Goal: Feedback & Contribution: Contribute content

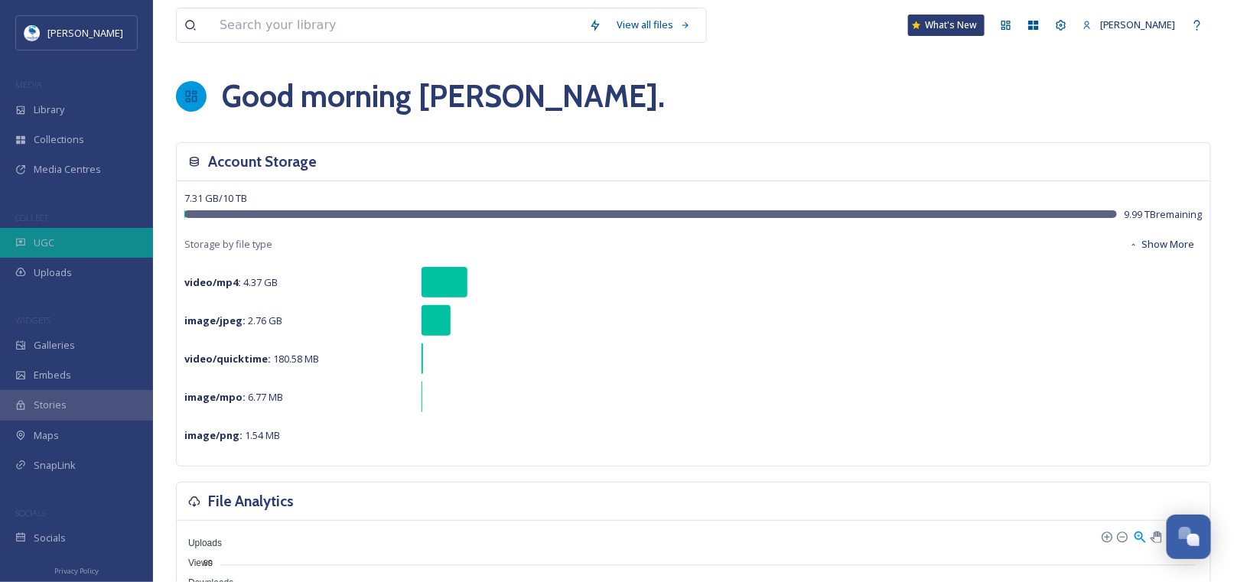
click at [44, 244] on span "UGC" at bounding box center [44, 243] width 21 height 15
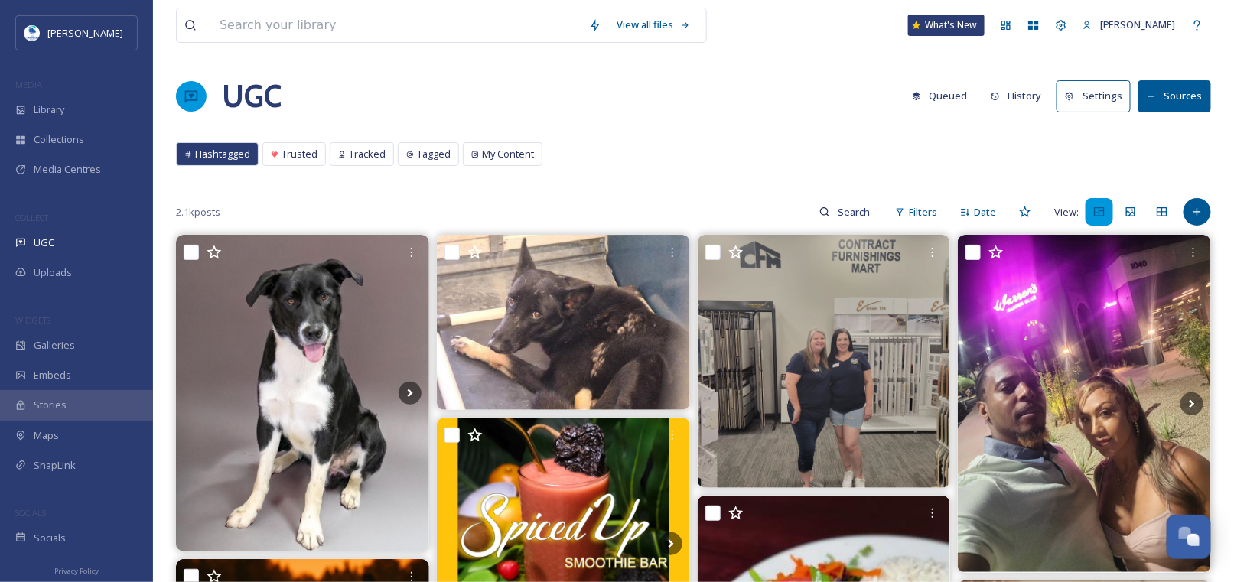
click at [1170, 104] on button "Sources" at bounding box center [1174, 95] width 73 height 31
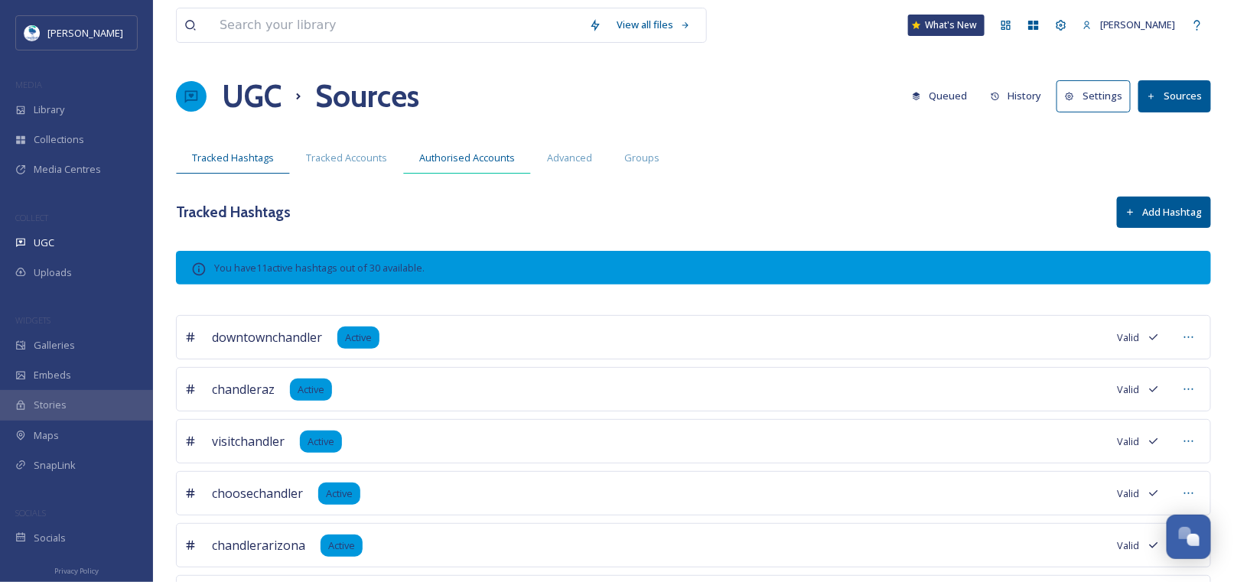
click at [450, 161] on span "Authorised Accounts" at bounding box center [467, 158] width 96 height 15
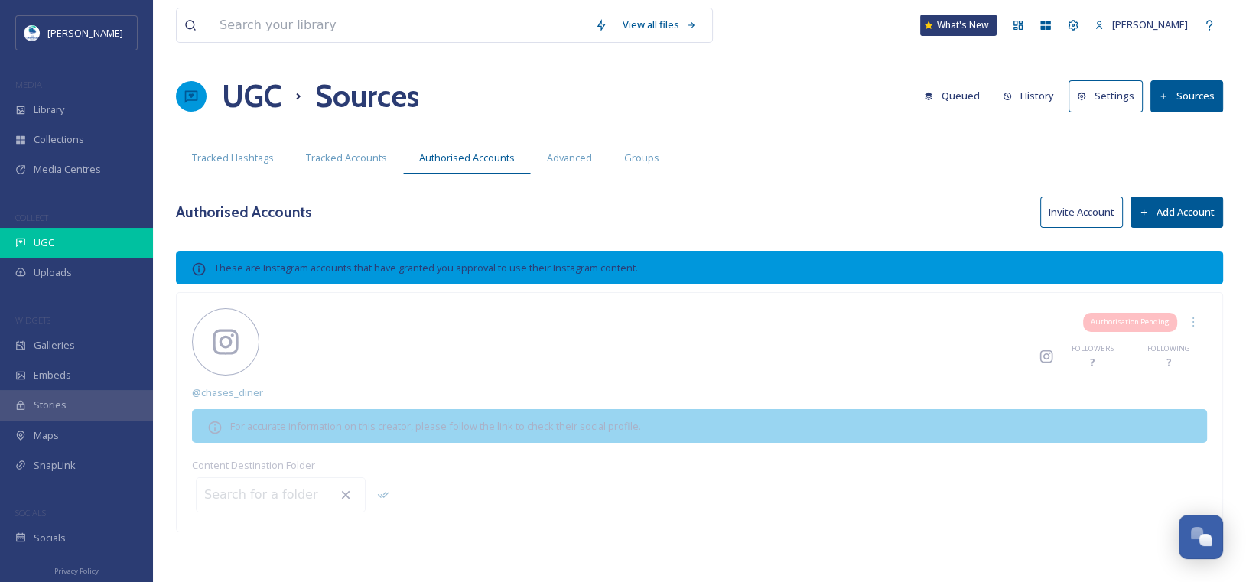
click at [50, 243] on span "UGC" at bounding box center [44, 243] width 21 height 15
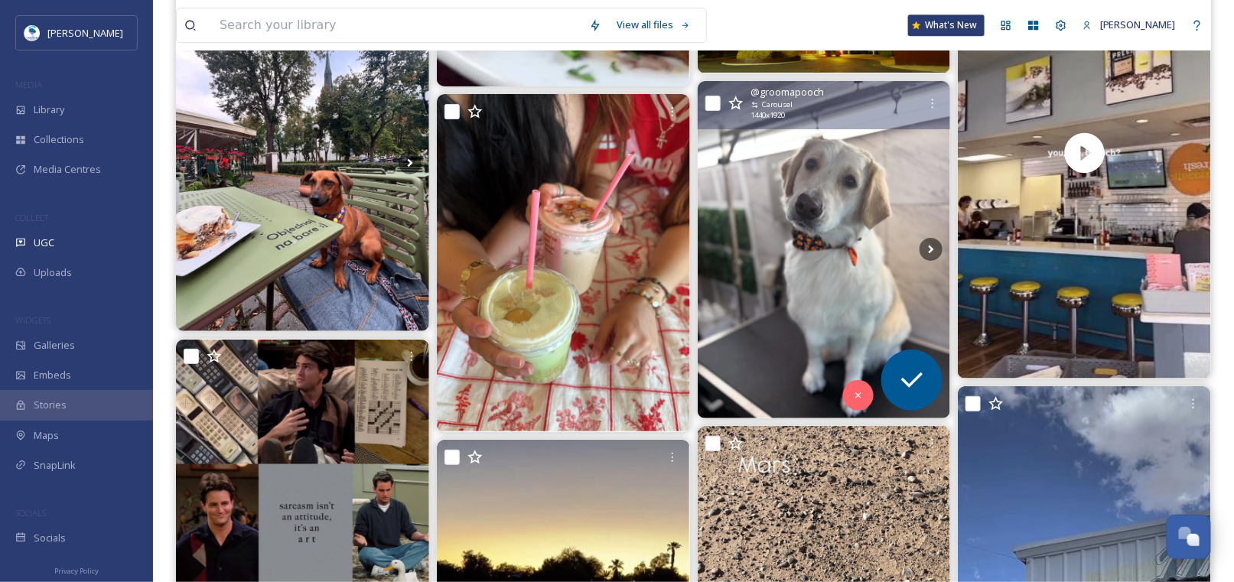
scroll to position [3749, 0]
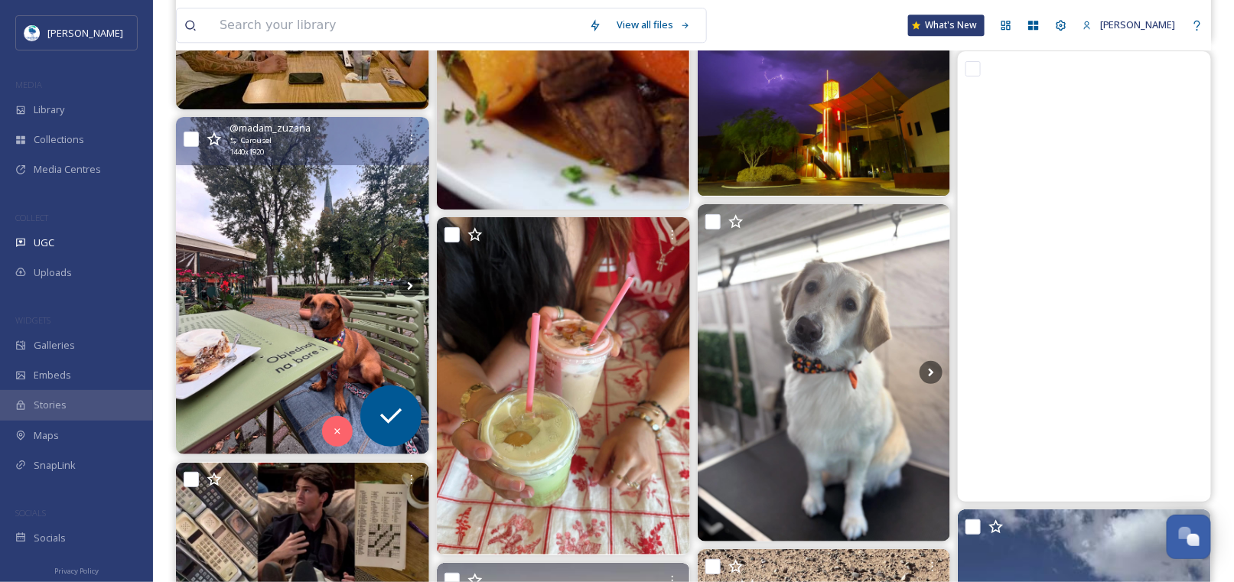
click at [284, 301] on img at bounding box center [302, 285] width 253 height 337
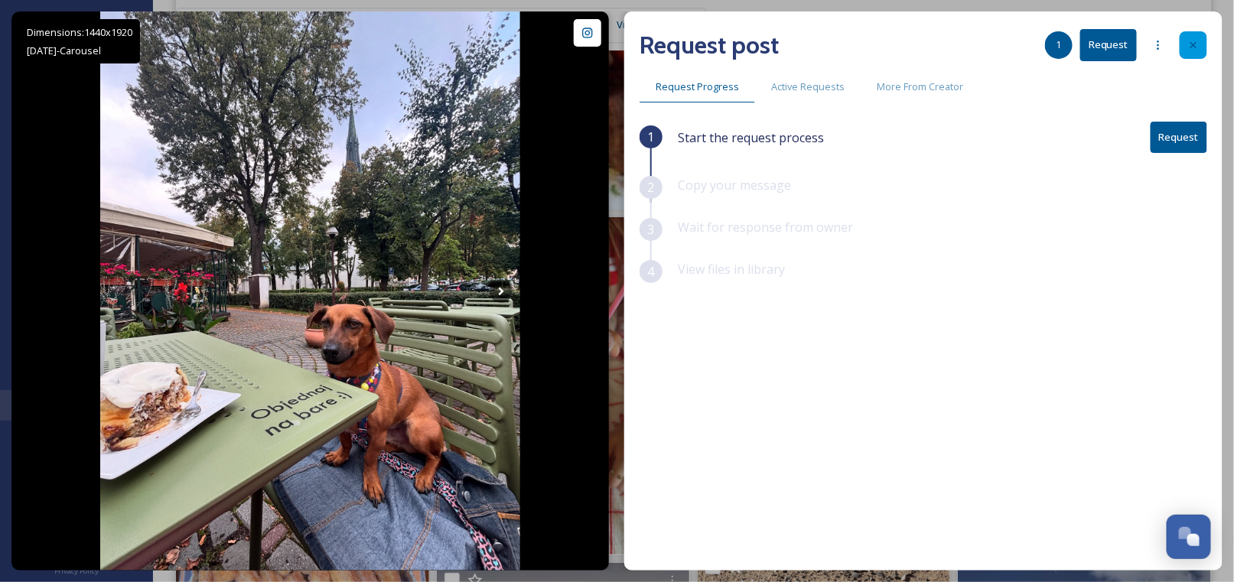
click at [1197, 41] on icon at bounding box center [1193, 45] width 12 height 12
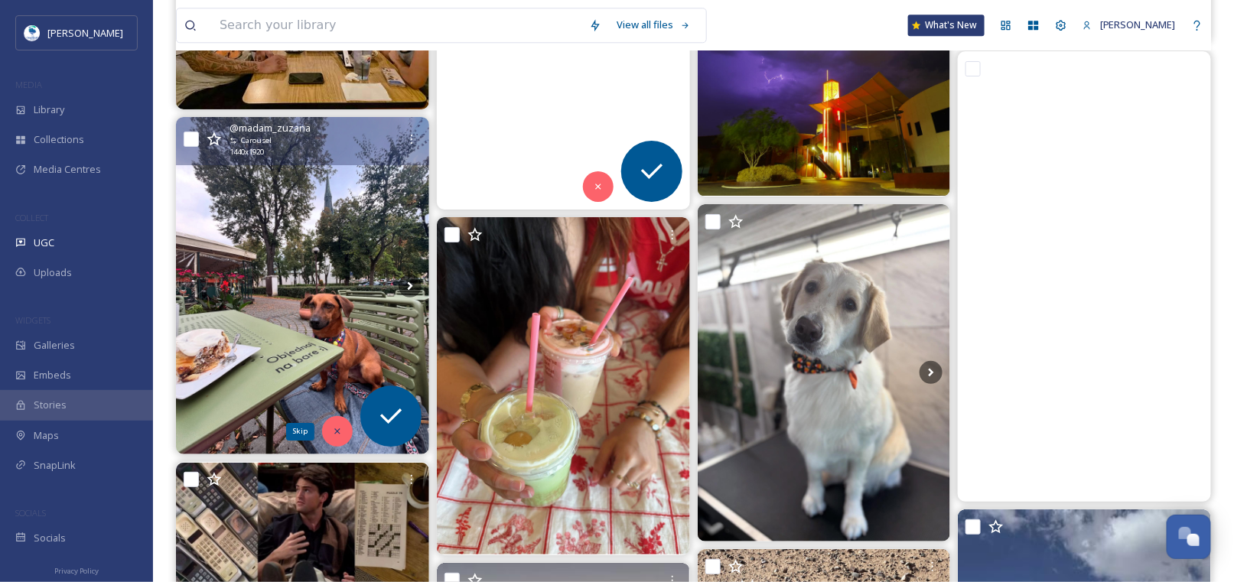
click at [335, 430] on icon at bounding box center [336, 431] width 5 height 5
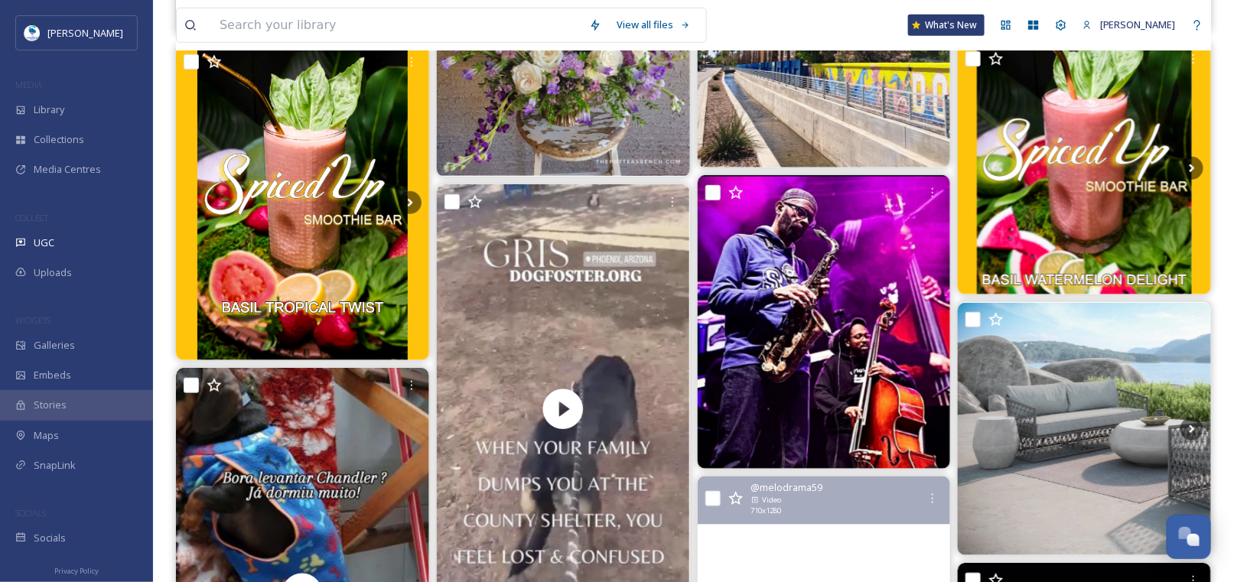
scroll to position [2372, 0]
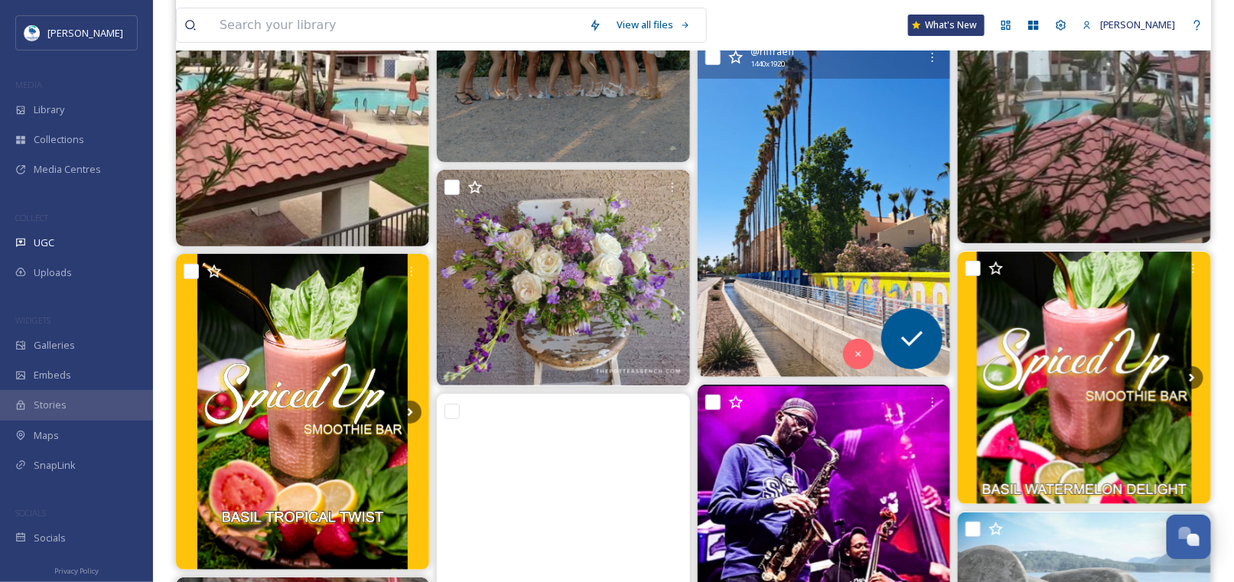
click at [753, 108] on img at bounding box center [824, 208] width 253 height 337
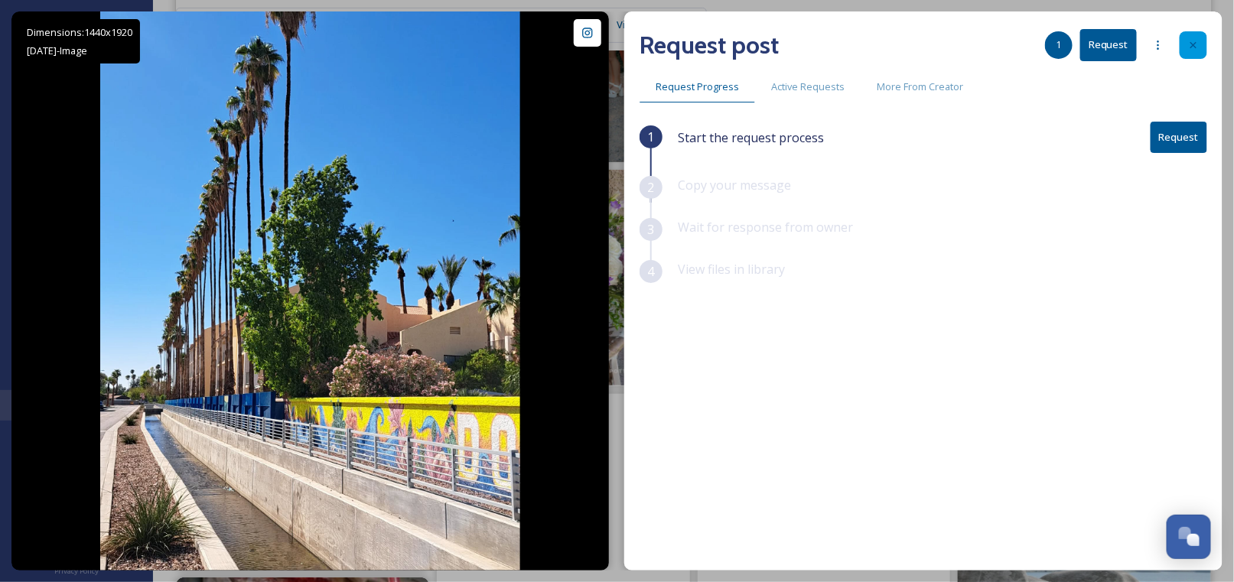
click at [1196, 43] on icon at bounding box center [1193, 45] width 12 height 12
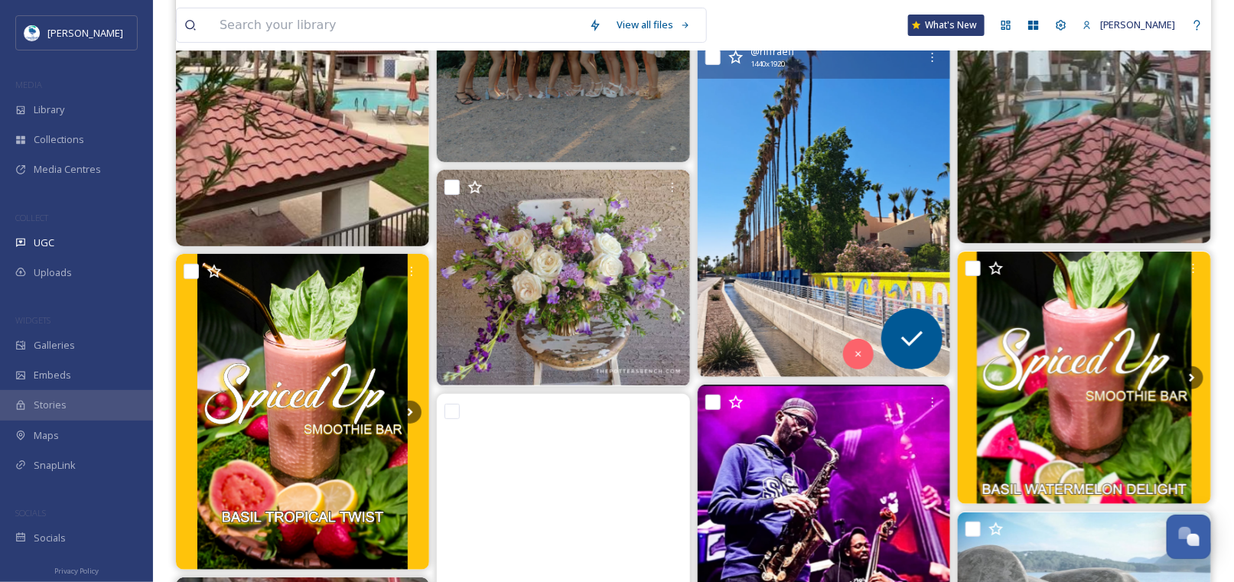
scroll to position [2066, 0]
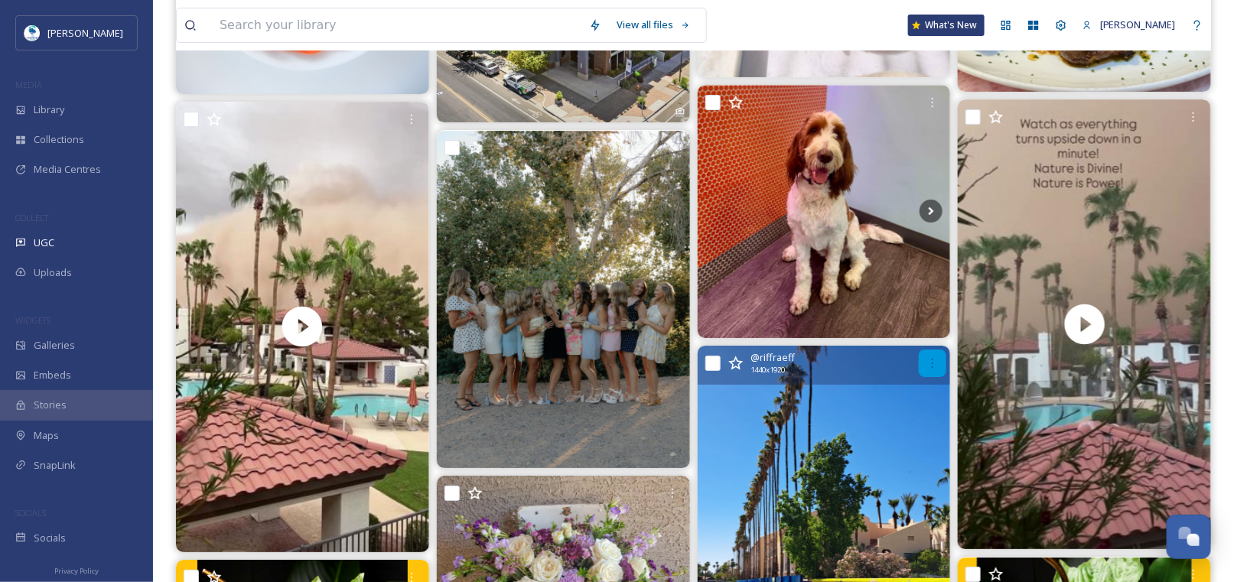
click at [931, 361] on icon at bounding box center [932, 363] width 12 height 12
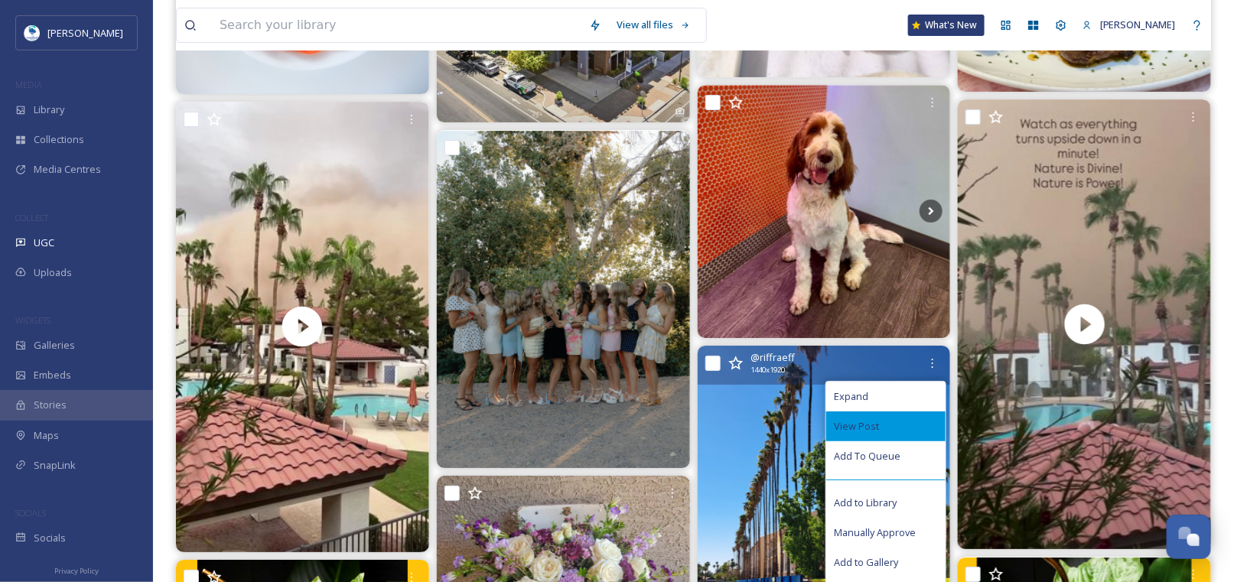
click at [881, 426] on div "View Post" at bounding box center [885, 427] width 119 height 30
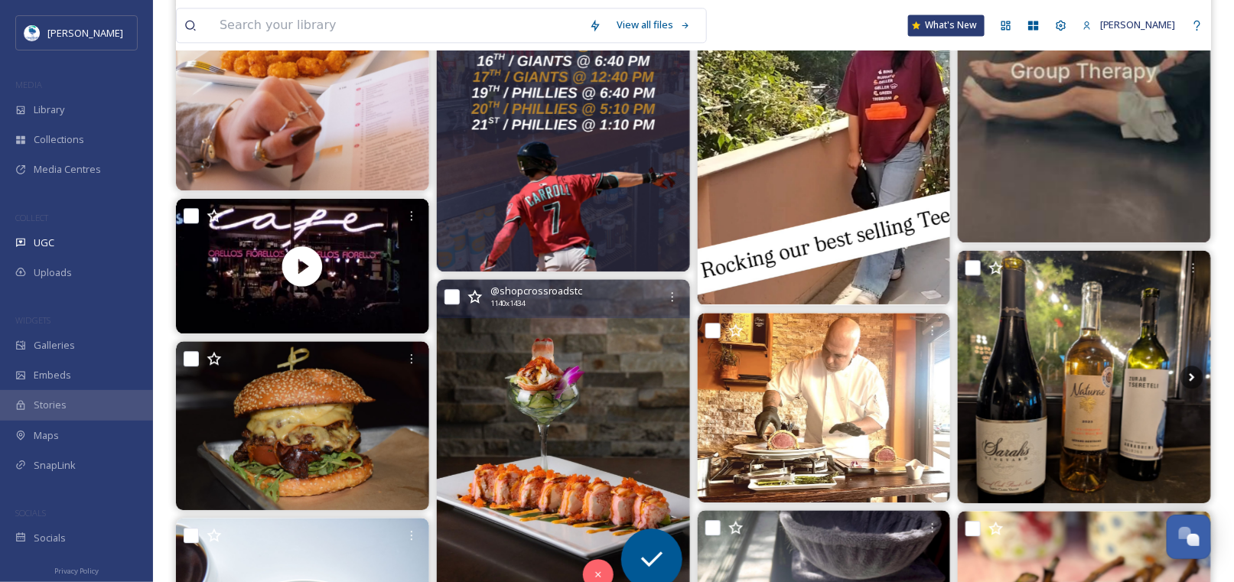
scroll to position [1301, 0]
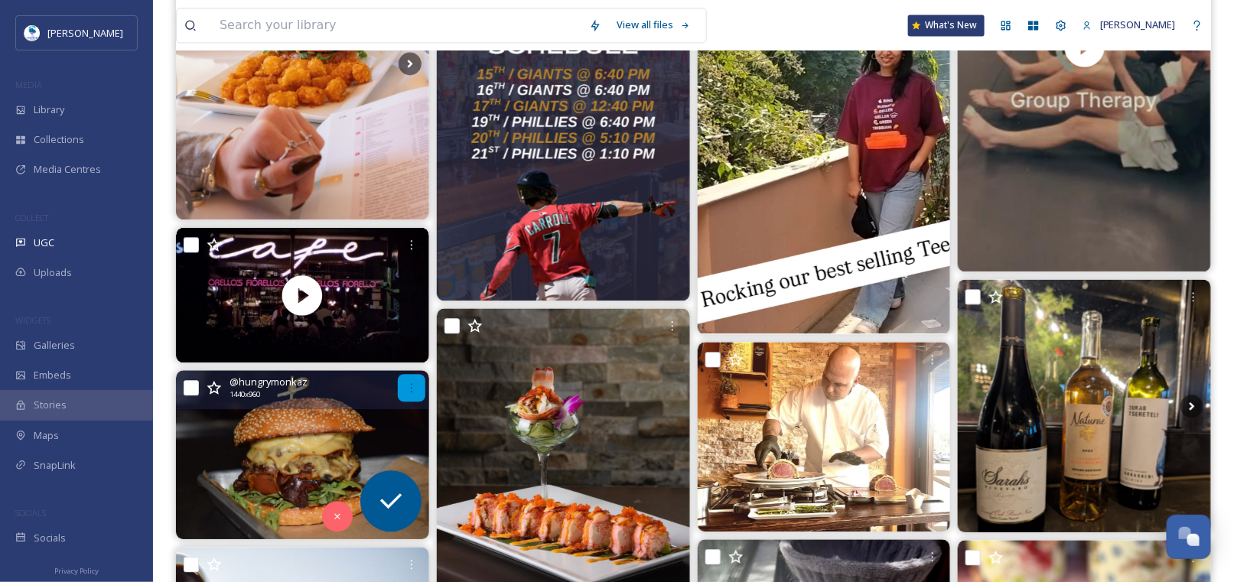
click at [408, 383] on icon at bounding box center [411, 388] width 12 height 12
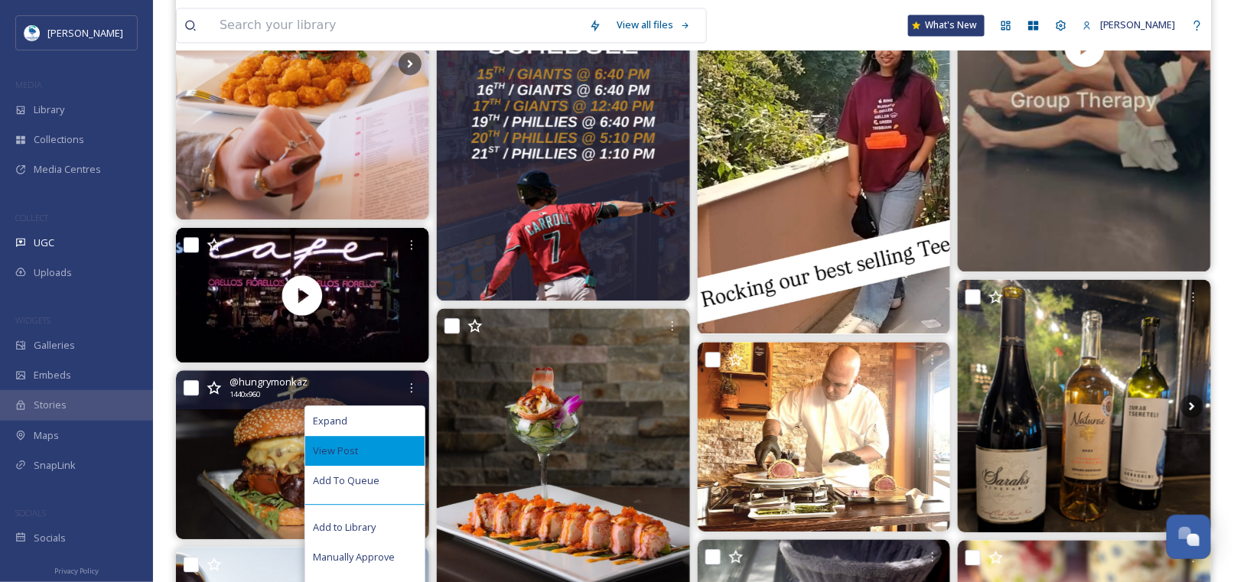
click at [346, 451] on span "View Post" at bounding box center [335, 451] width 45 height 15
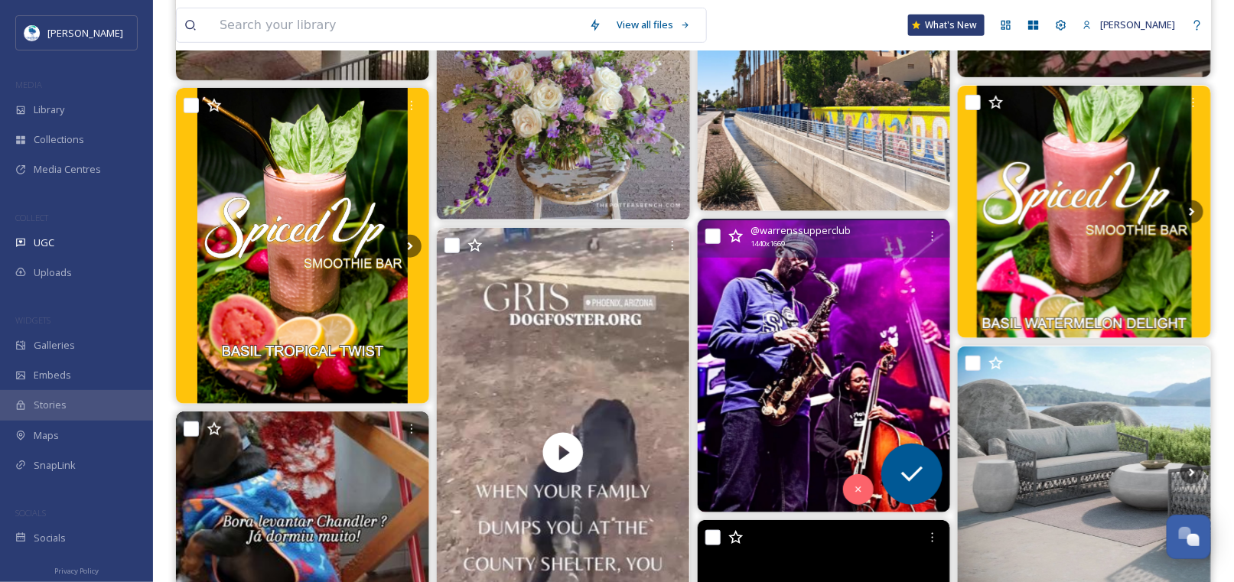
scroll to position [2601, 0]
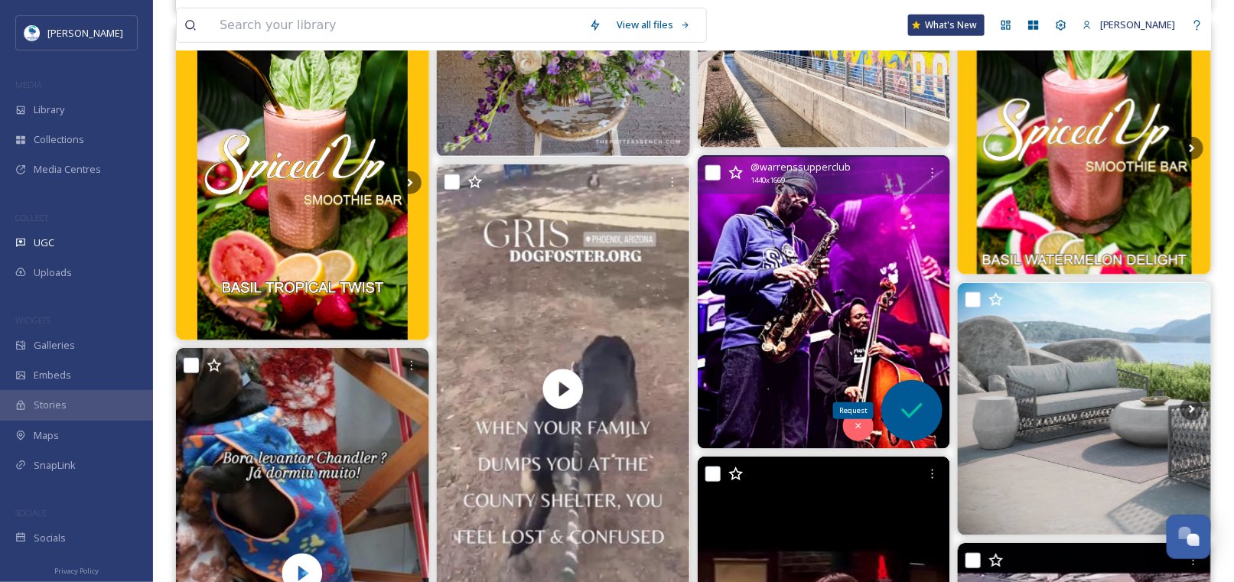
click at [911, 416] on icon at bounding box center [912, 411] width 31 height 31
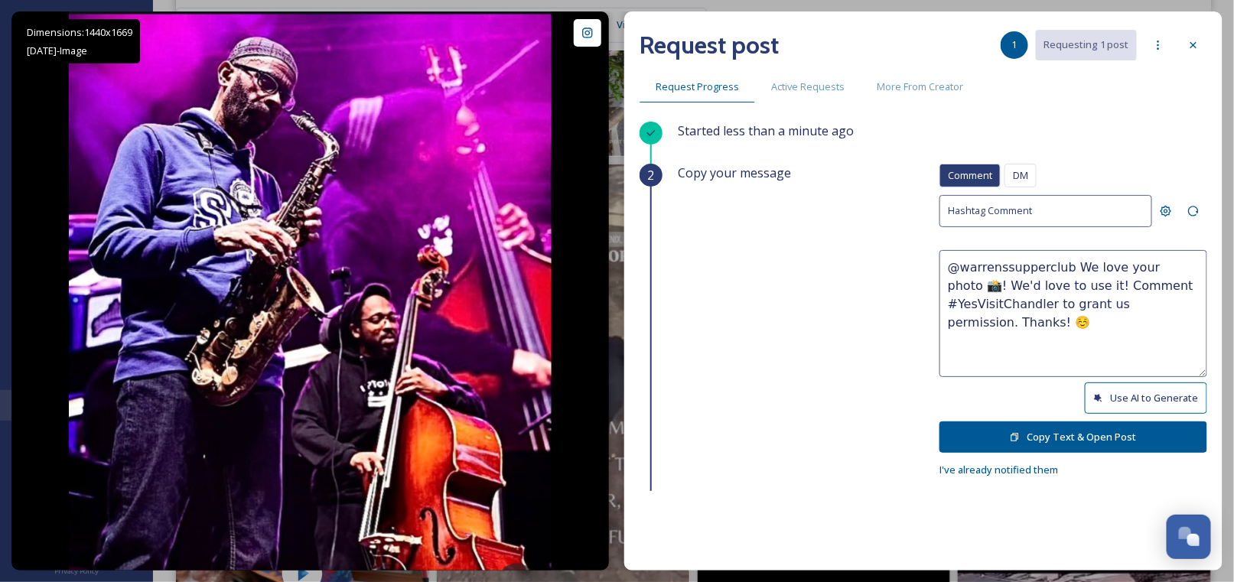
click at [1180, 264] on textarea "@warrenssupperclub We love your photo 📸! We'd love to use it! Comment #YesVisit…" at bounding box center [1073, 313] width 268 height 127
click at [1162, 261] on textarea "@warrenssupperclub We love your photo 📸! We'd love to use it! Comment #YesVisit…" at bounding box center [1073, 313] width 268 height 127
click at [1108, 284] on textarea "@warrenssupperclub We love your photo and the vibe 📸! We'd love to use it! Comm…" at bounding box center [1073, 313] width 268 height 127
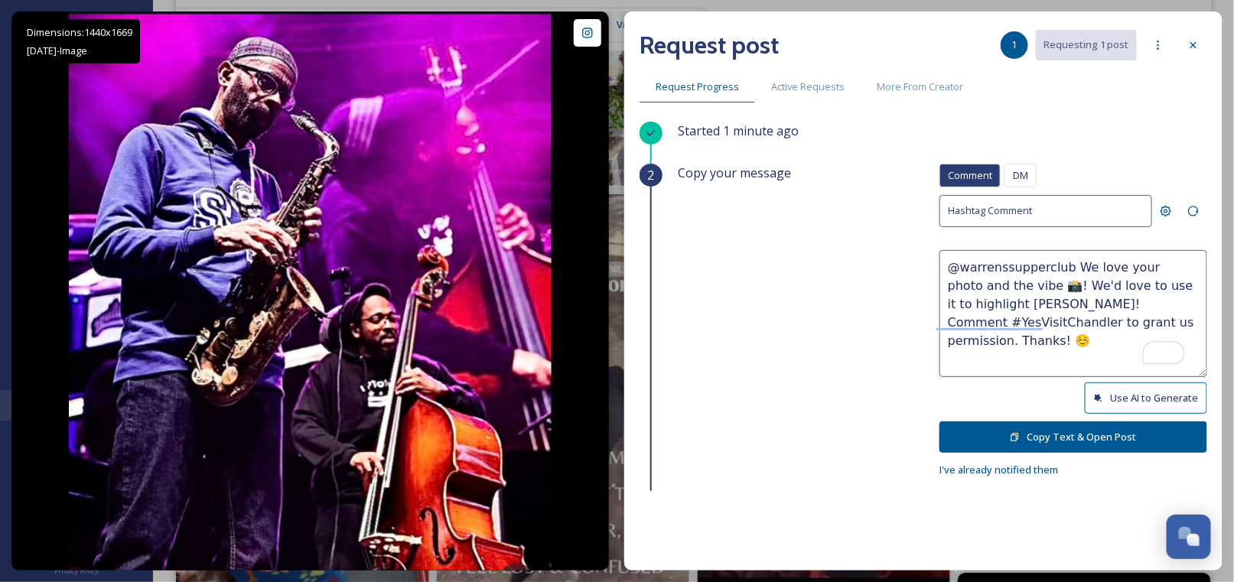
scroll to position [2525, 0]
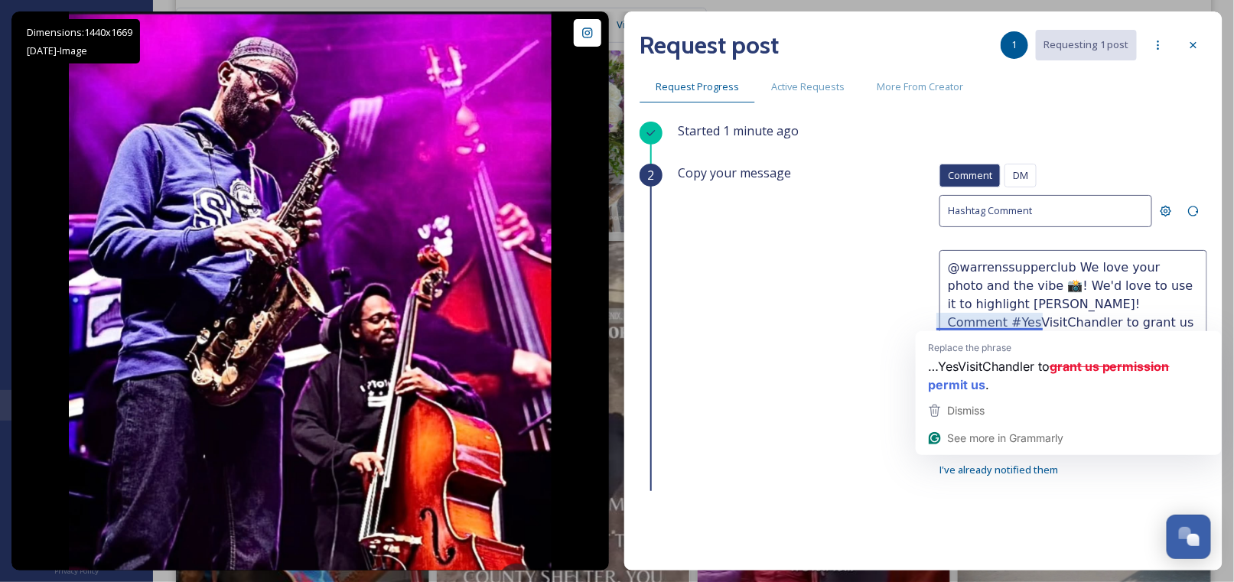
click at [1004, 300] on textarea "@warrenssupperclub We love your photo and the vibe 📸! We'd love to use it to hi…" at bounding box center [1073, 313] width 268 height 127
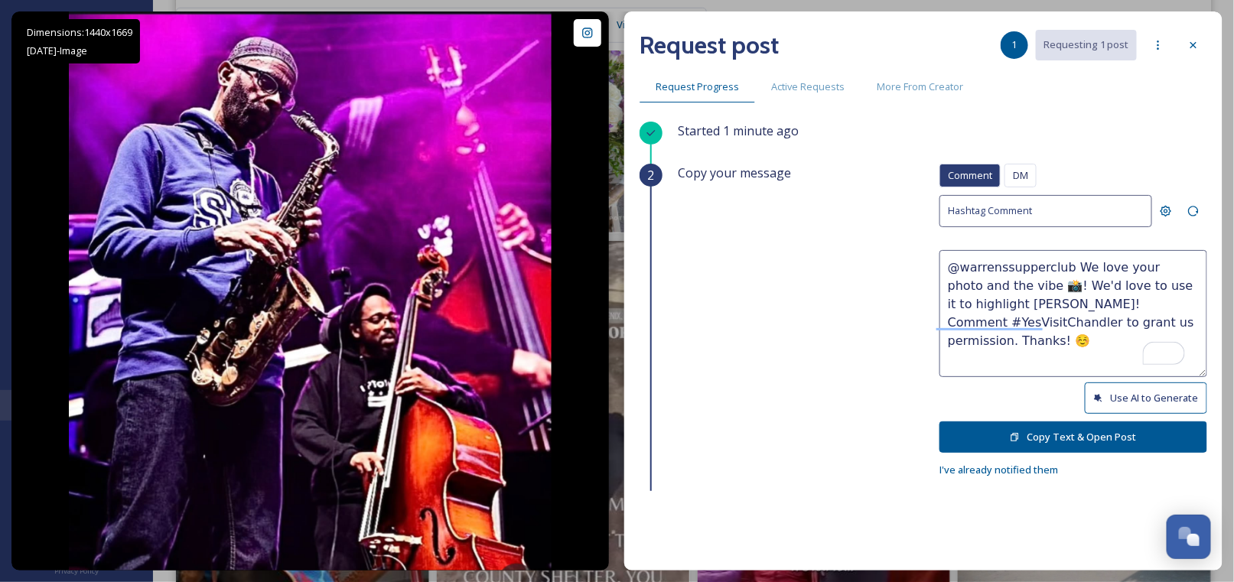
type textarea "@warrenssupperclub We love your photo and the vibe 📸! We'd love to use it to hi…"
click at [1037, 434] on button "Copy Text & Open Post" at bounding box center [1073, 437] width 268 height 31
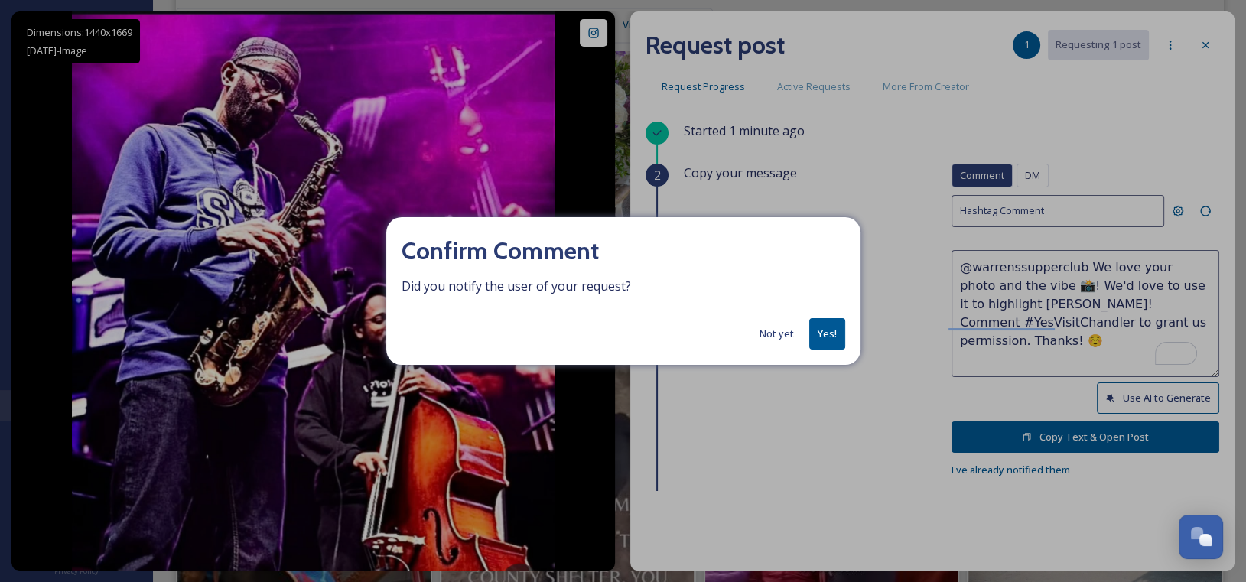
click at [833, 331] on button "Yes!" at bounding box center [827, 333] width 36 height 31
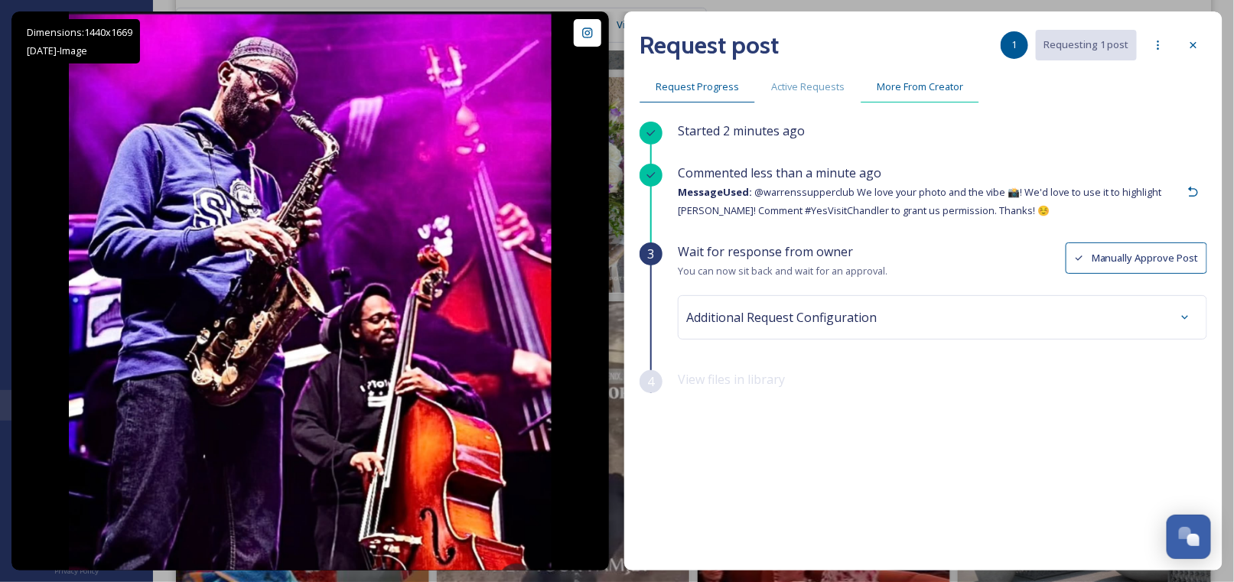
scroll to position [2448, 0]
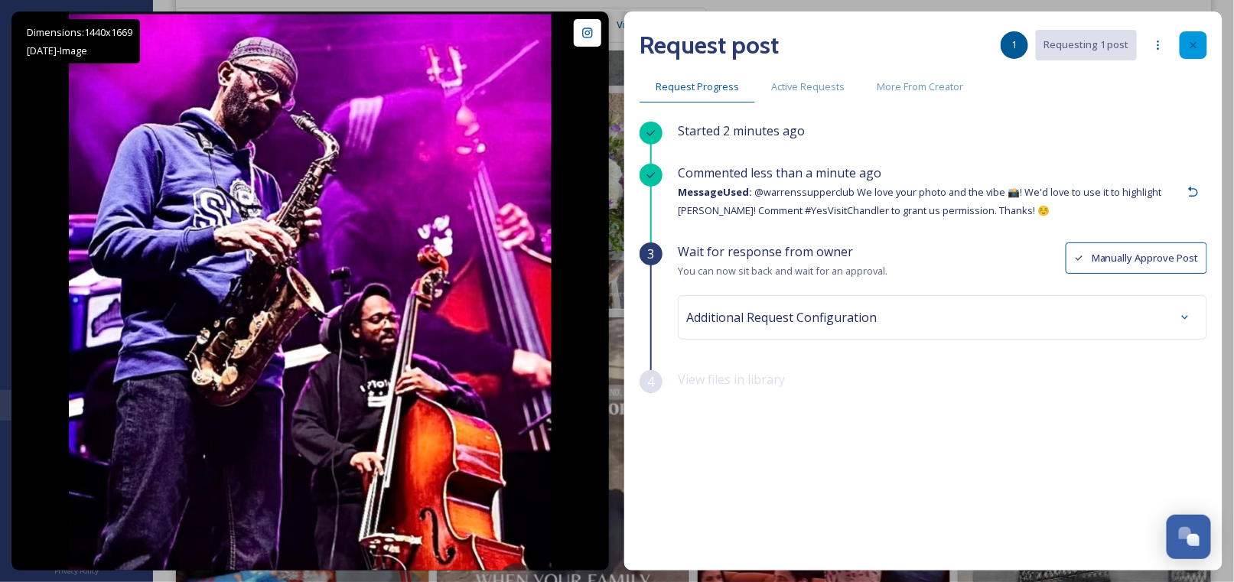
click at [1194, 50] on icon at bounding box center [1193, 45] width 12 height 12
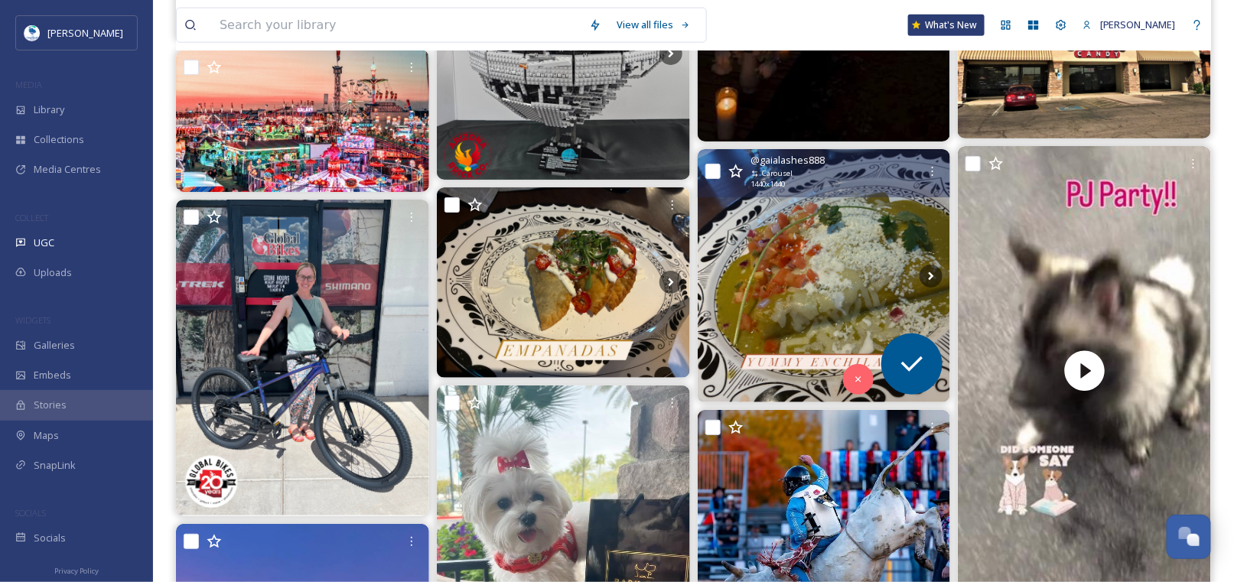
scroll to position [4820, 0]
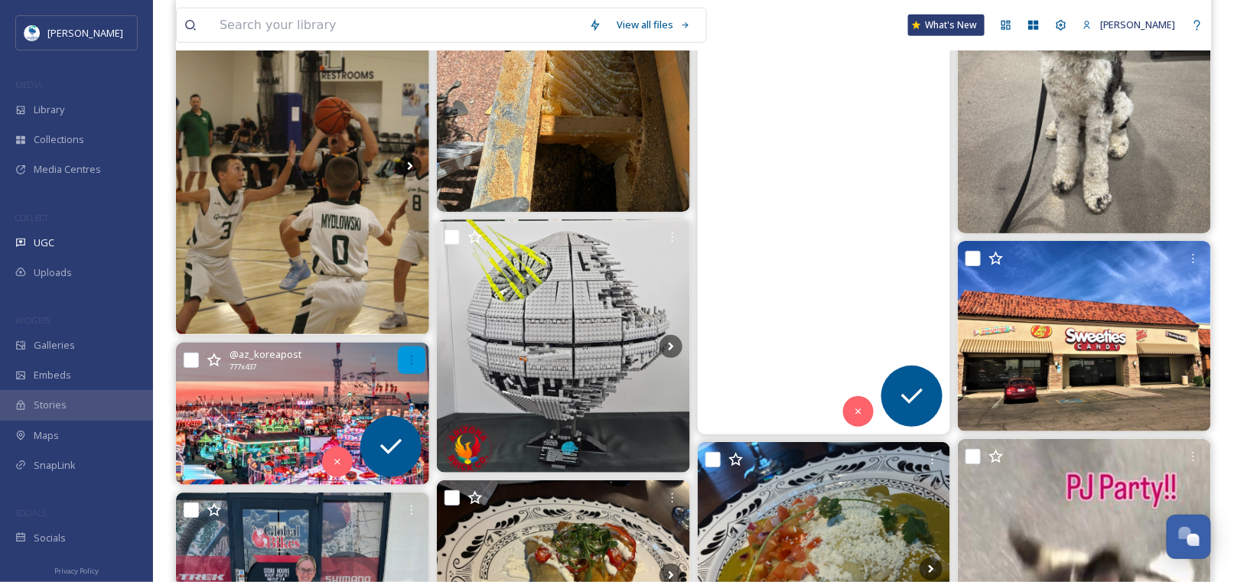
click at [412, 360] on icon at bounding box center [411, 360] width 12 height 12
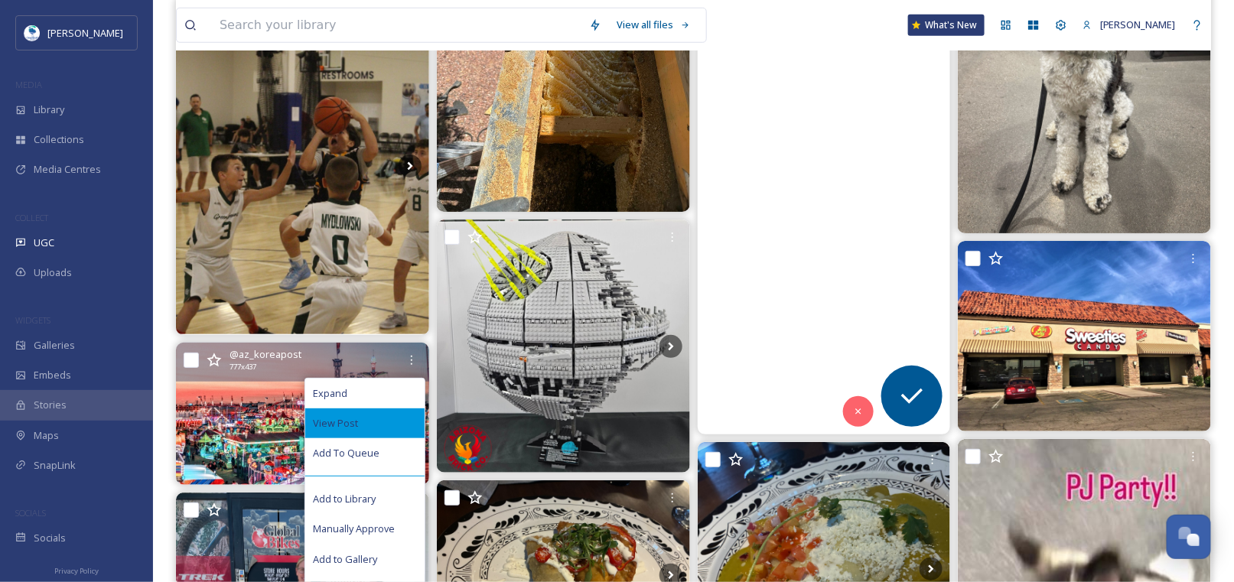
click at [385, 419] on div "View Post" at bounding box center [364, 424] width 119 height 30
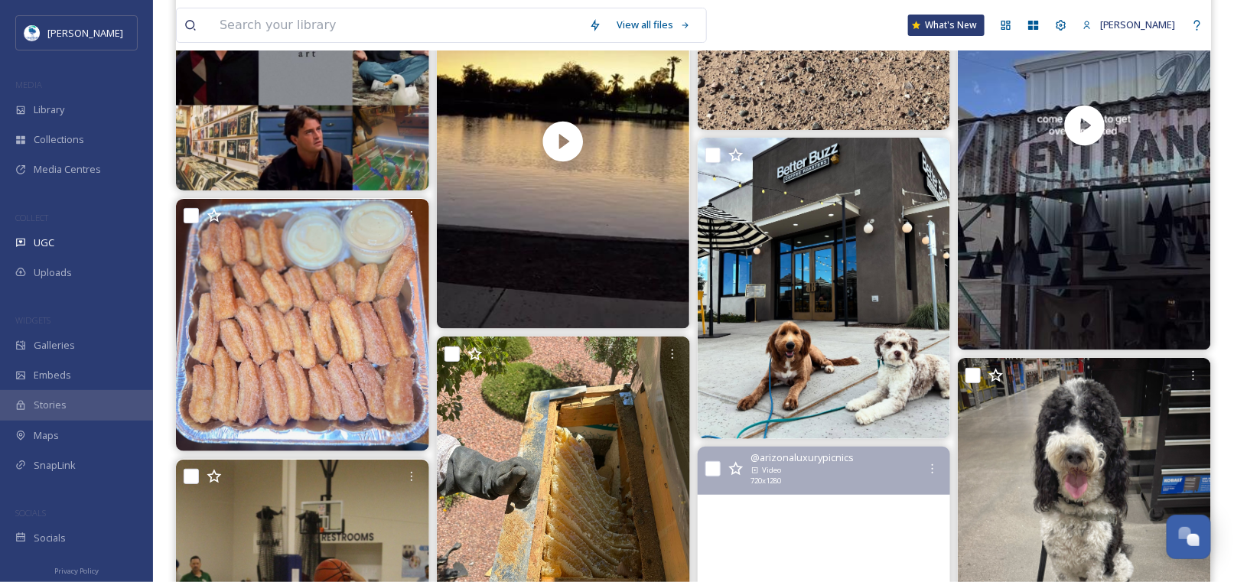
scroll to position [4143, 0]
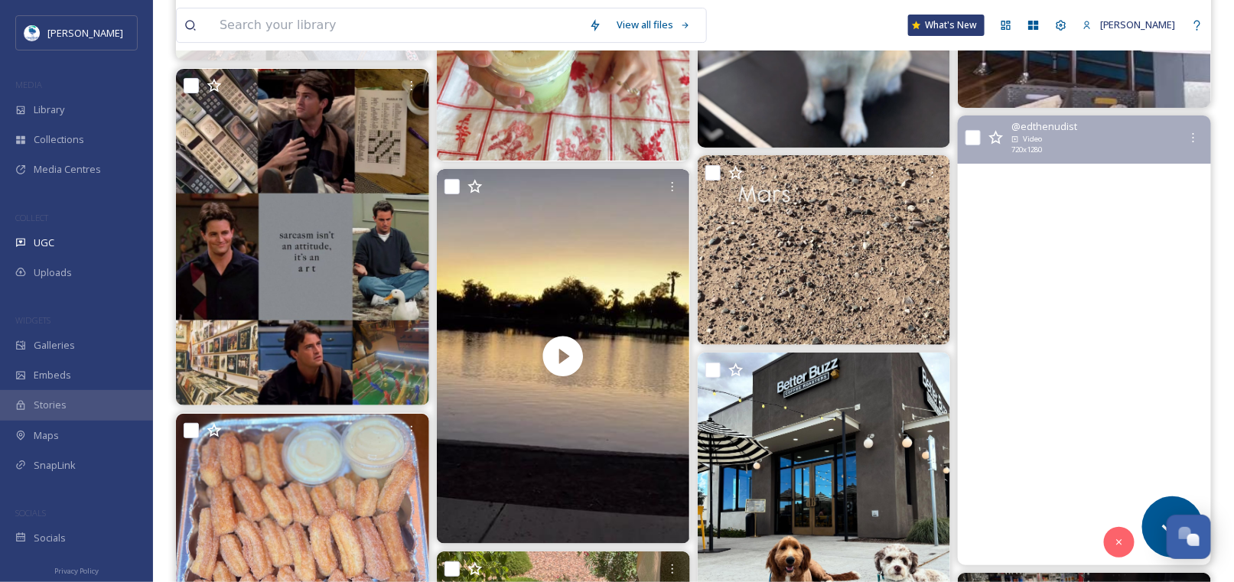
click at [1083, 314] on video "halloween market in chandler az \a\a#chandleraz #halloween" at bounding box center [1084, 341] width 253 height 450
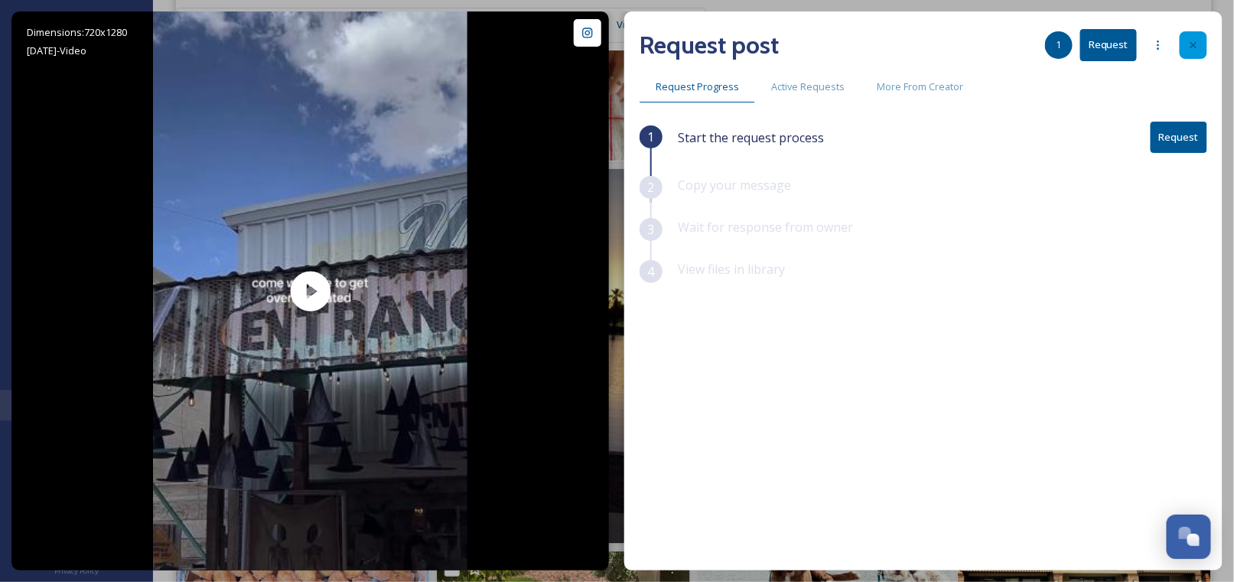
click at [1194, 47] on icon at bounding box center [1193, 45] width 12 height 12
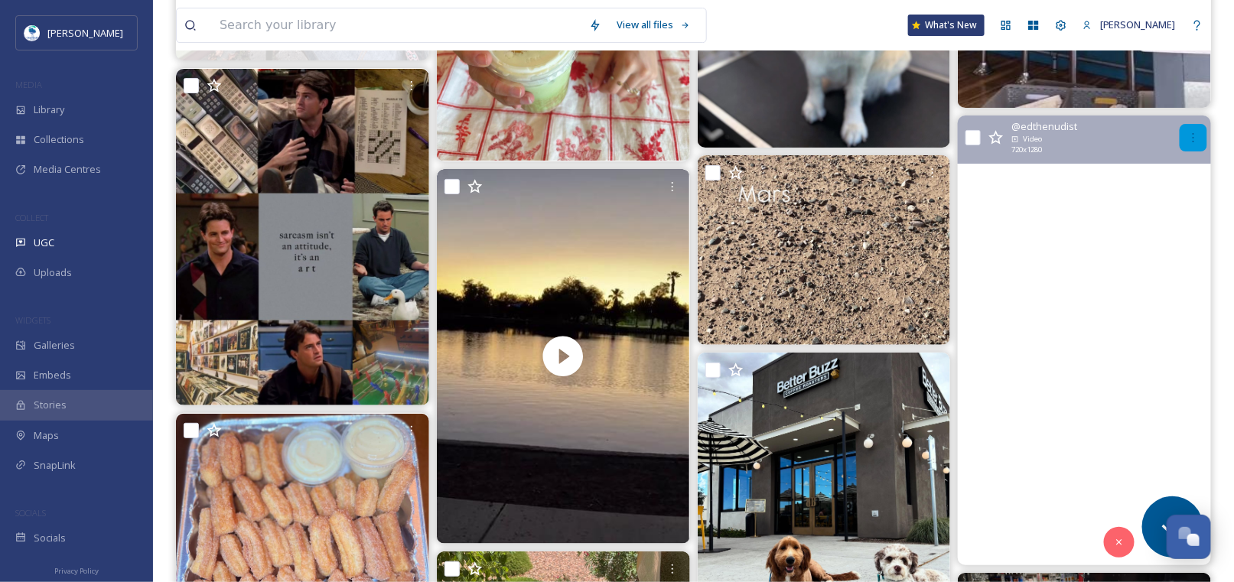
click at [1197, 132] on icon at bounding box center [1193, 138] width 12 height 12
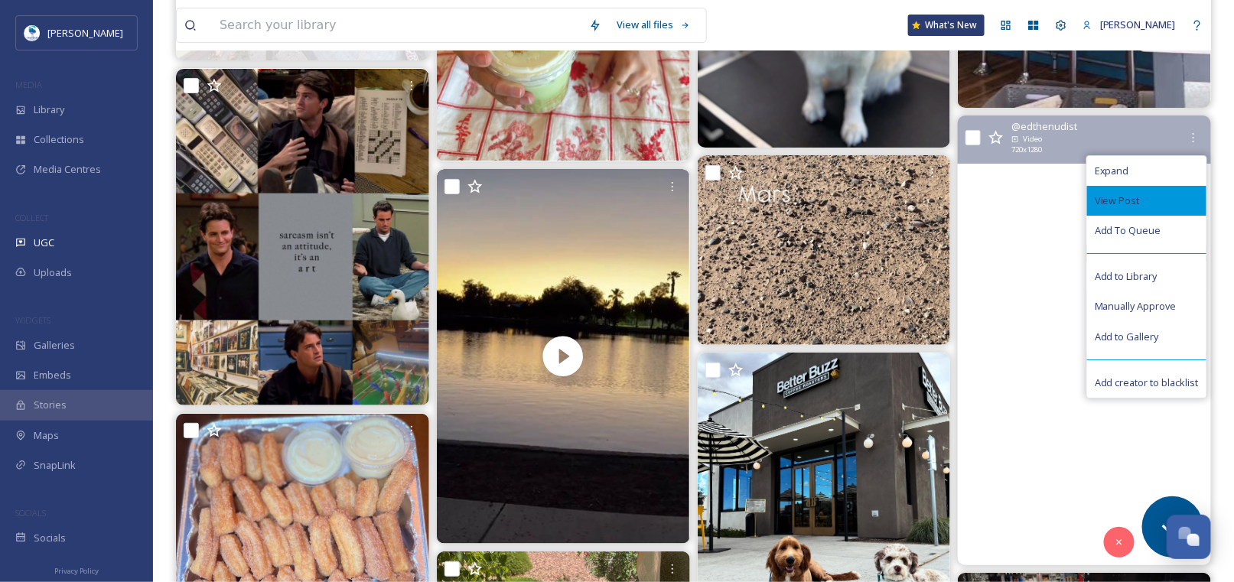
click at [1112, 196] on span "View Post" at bounding box center [1117, 201] width 45 height 15
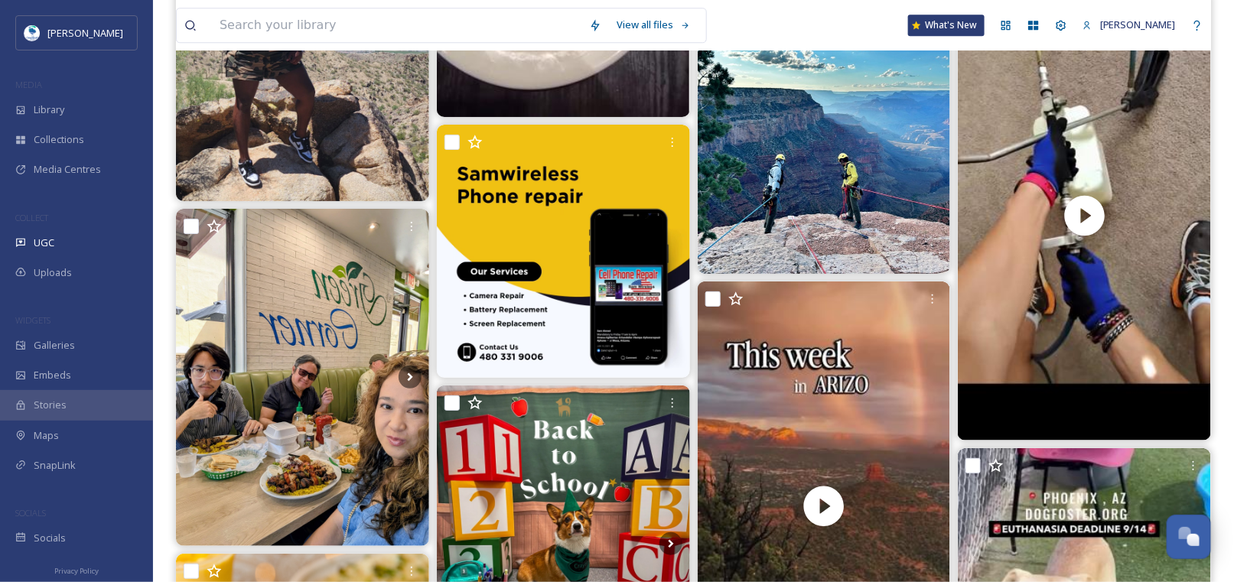
scroll to position [8292, 0]
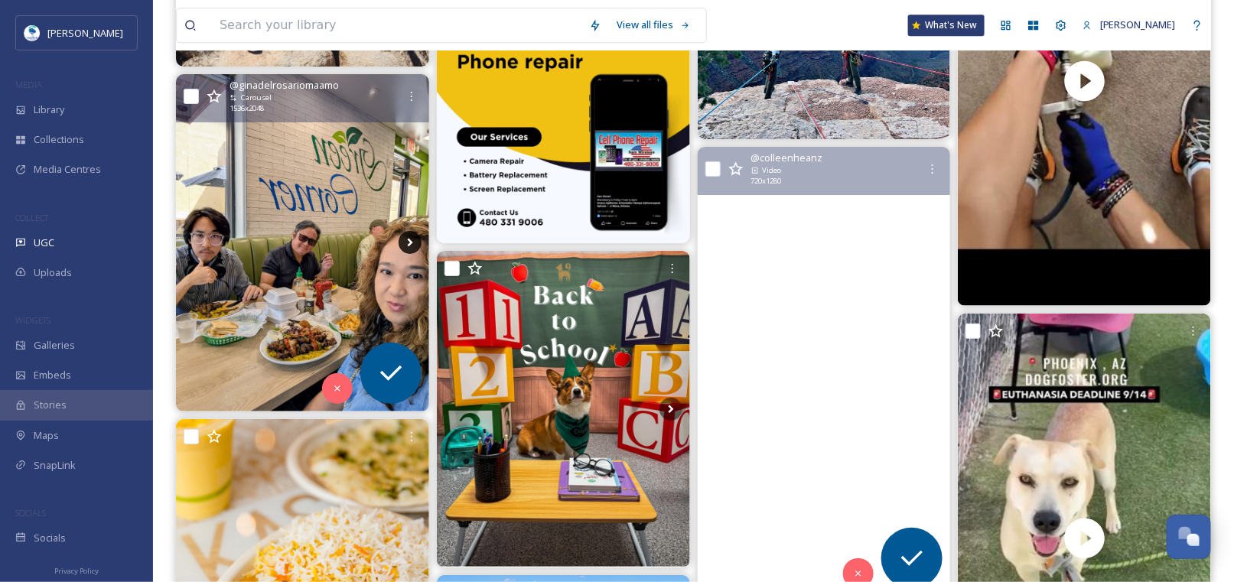
click at [410, 242] on icon at bounding box center [409, 243] width 5 height 8
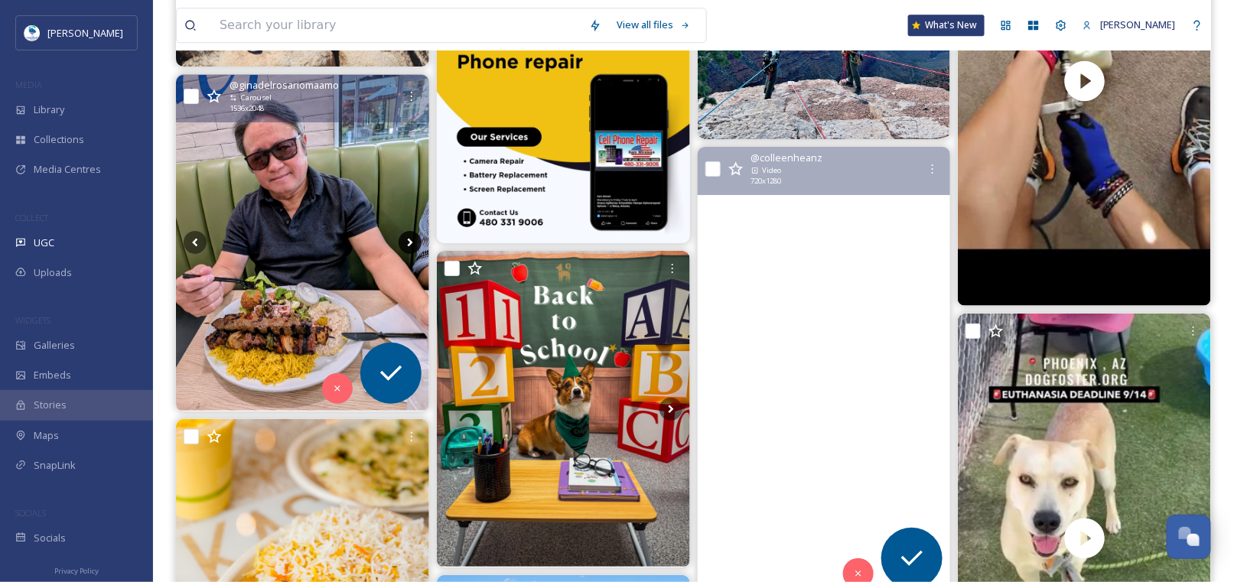
click at [411, 243] on icon at bounding box center [409, 243] width 5 height 8
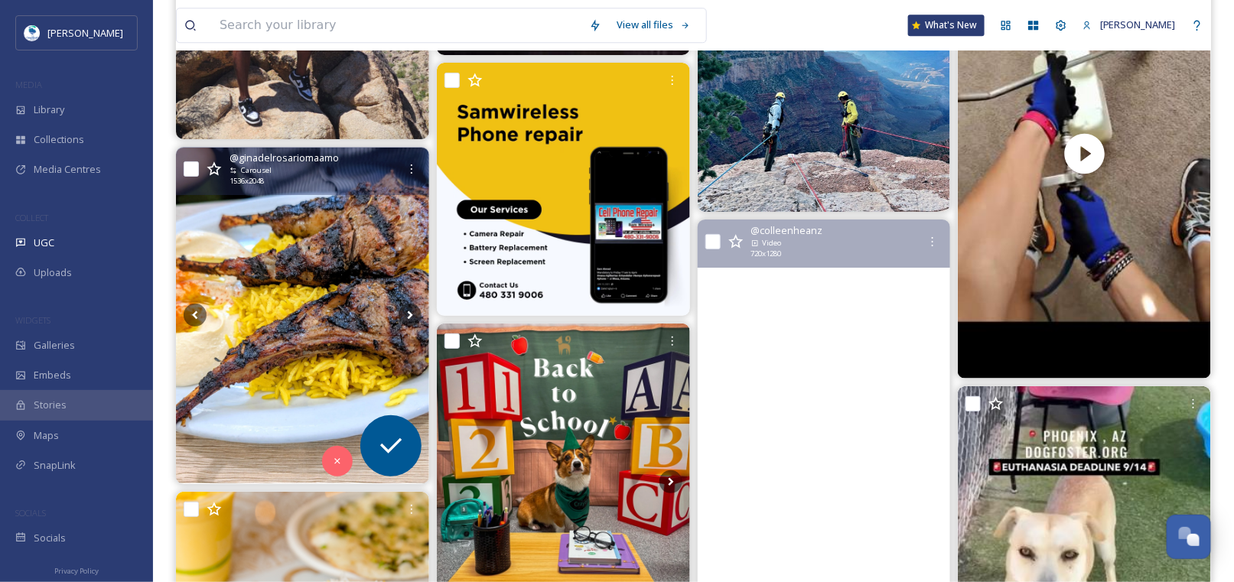
scroll to position [8216, 0]
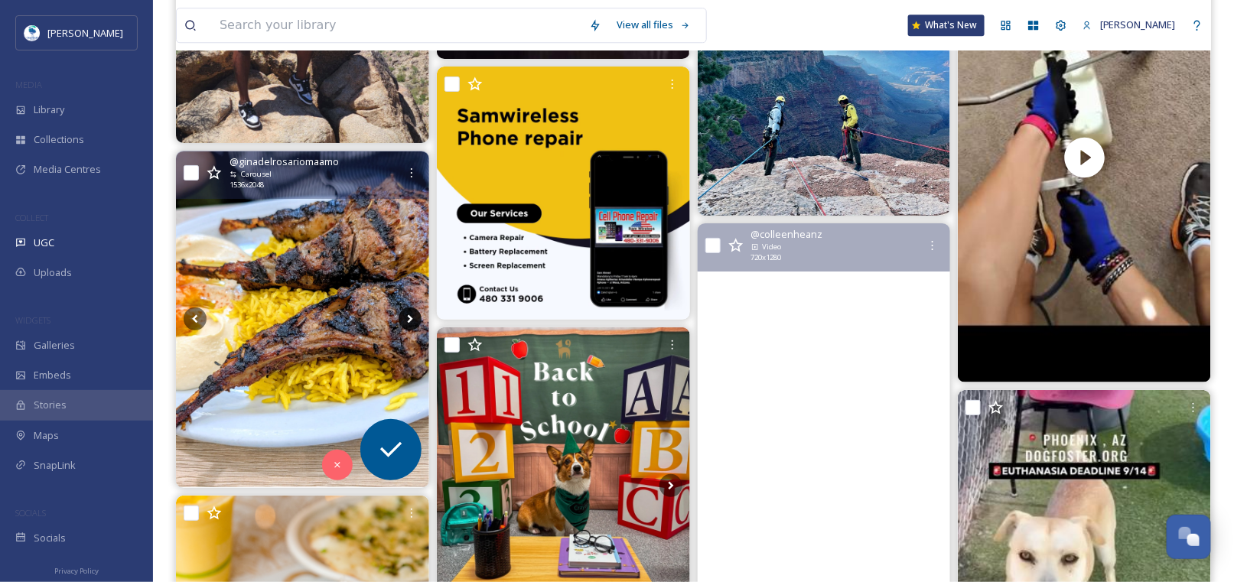
click at [403, 319] on icon at bounding box center [410, 319] width 23 height 23
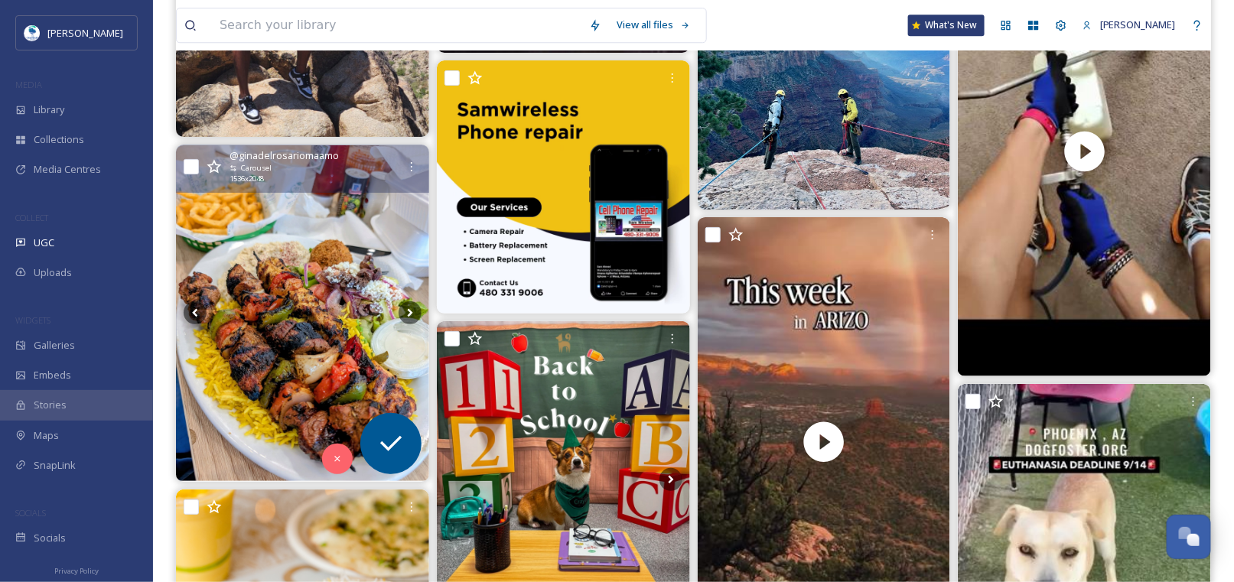
scroll to position [8220, 0]
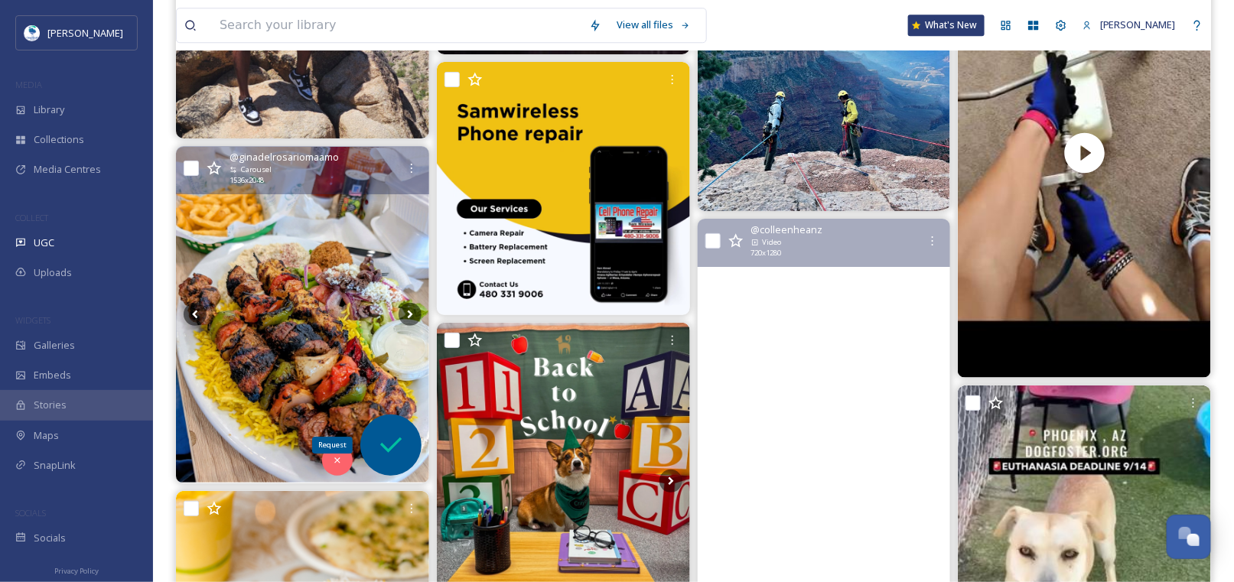
click at [386, 444] on icon at bounding box center [391, 445] width 31 height 31
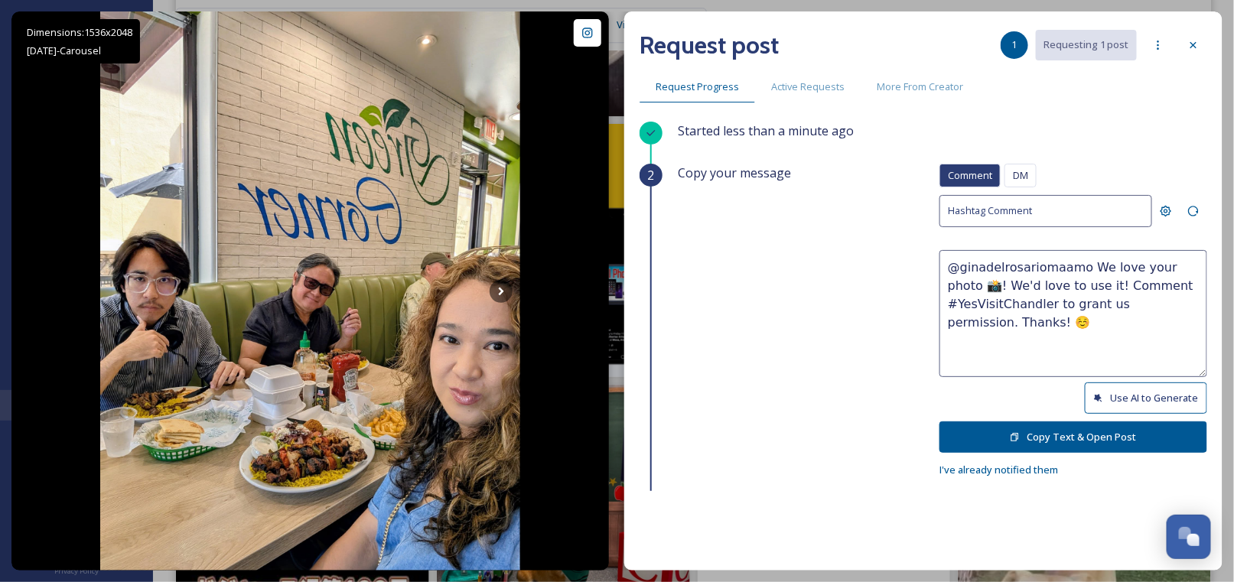
scroll to position [8144, 0]
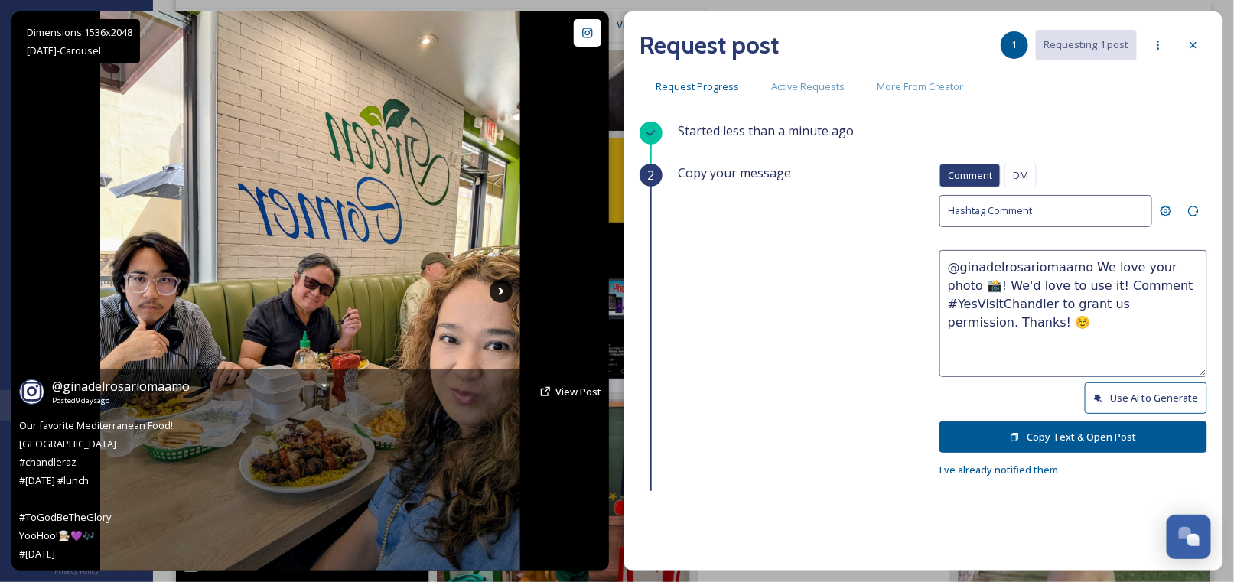
click at [496, 289] on icon at bounding box center [501, 291] width 23 height 23
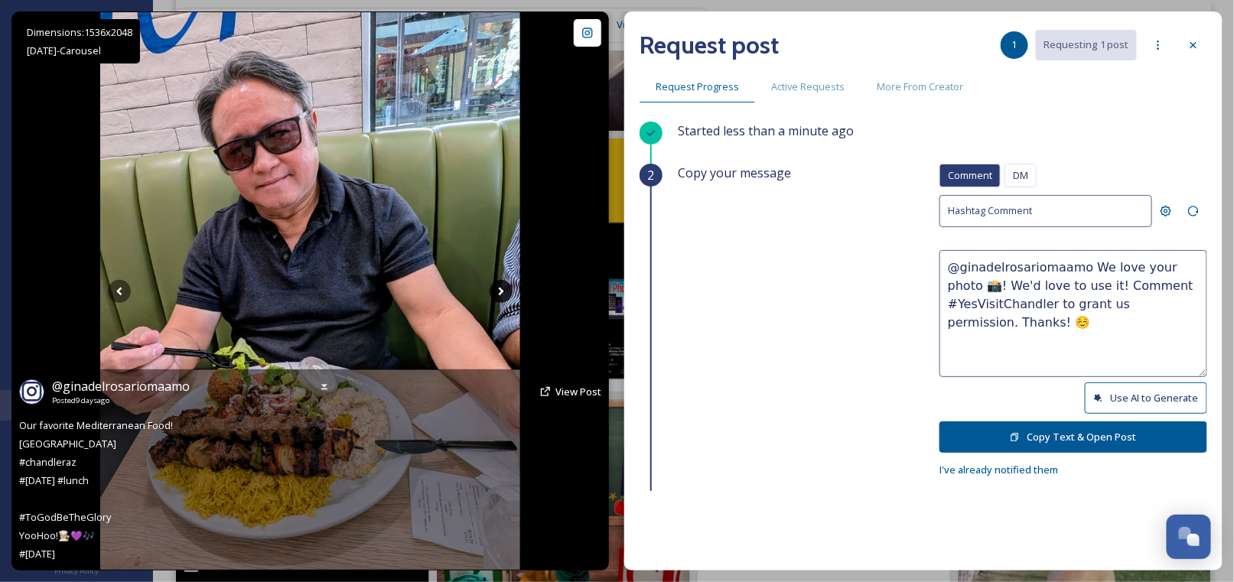
click at [497, 291] on icon at bounding box center [501, 291] width 23 height 23
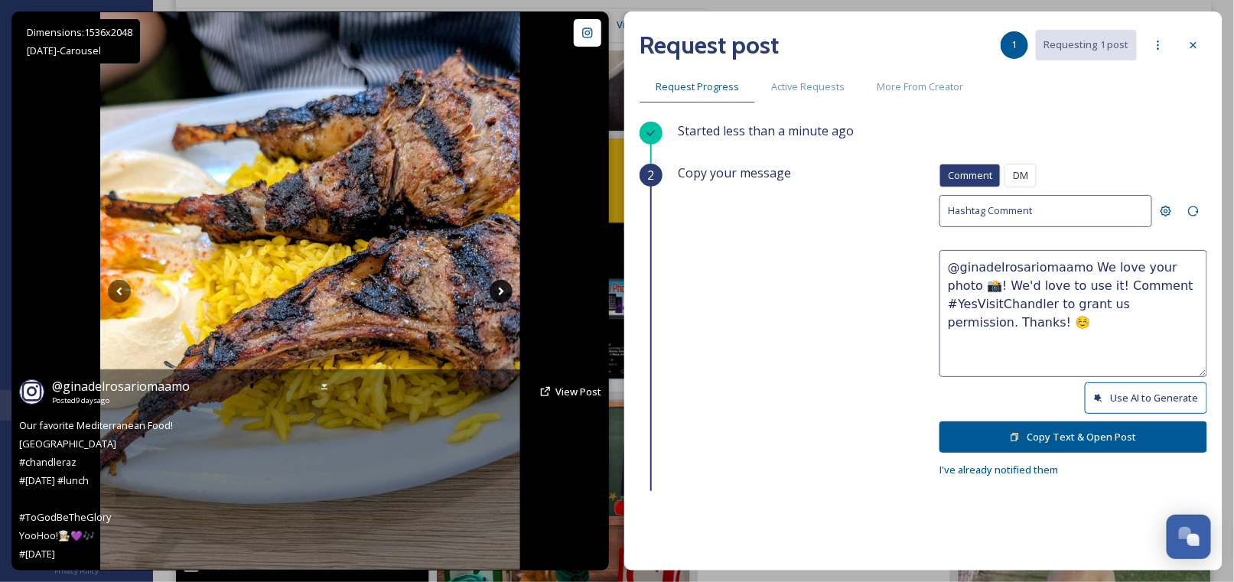
click at [503, 289] on icon at bounding box center [501, 291] width 23 height 23
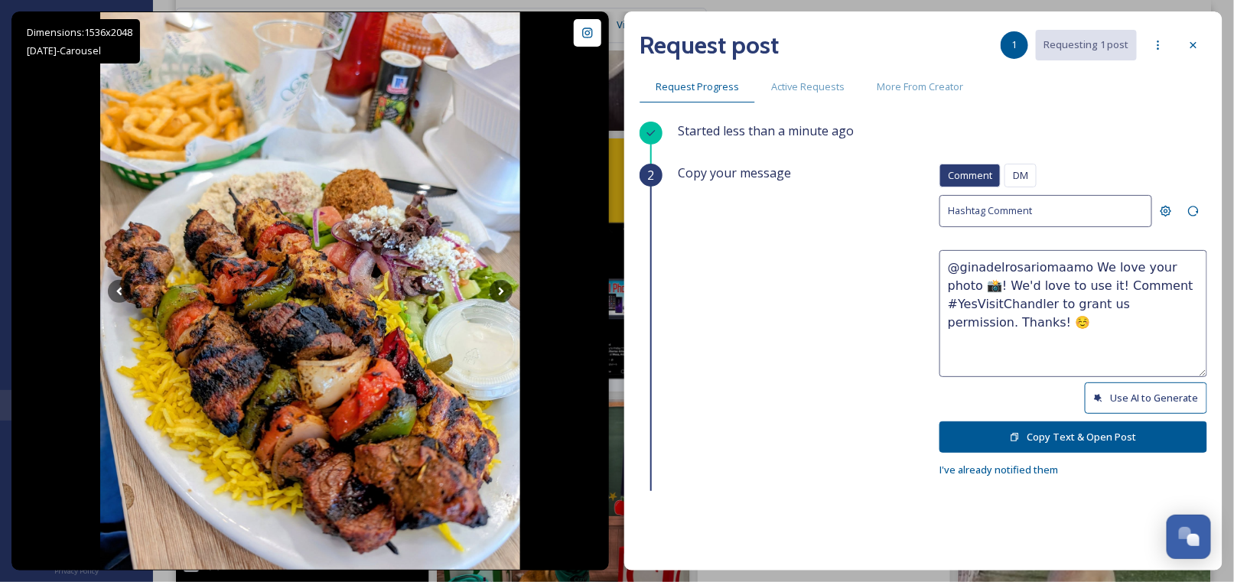
click at [1175, 268] on textarea "@ginadelrosariomaamo We love your photo 📸! We'd love to use it! Comment #YesVis…" at bounding box center [1073, 313] width 268 height 127
click at [1117, 396] on button "Use AI to Generate" at bounding box center [1146, 398] width 122 height 31
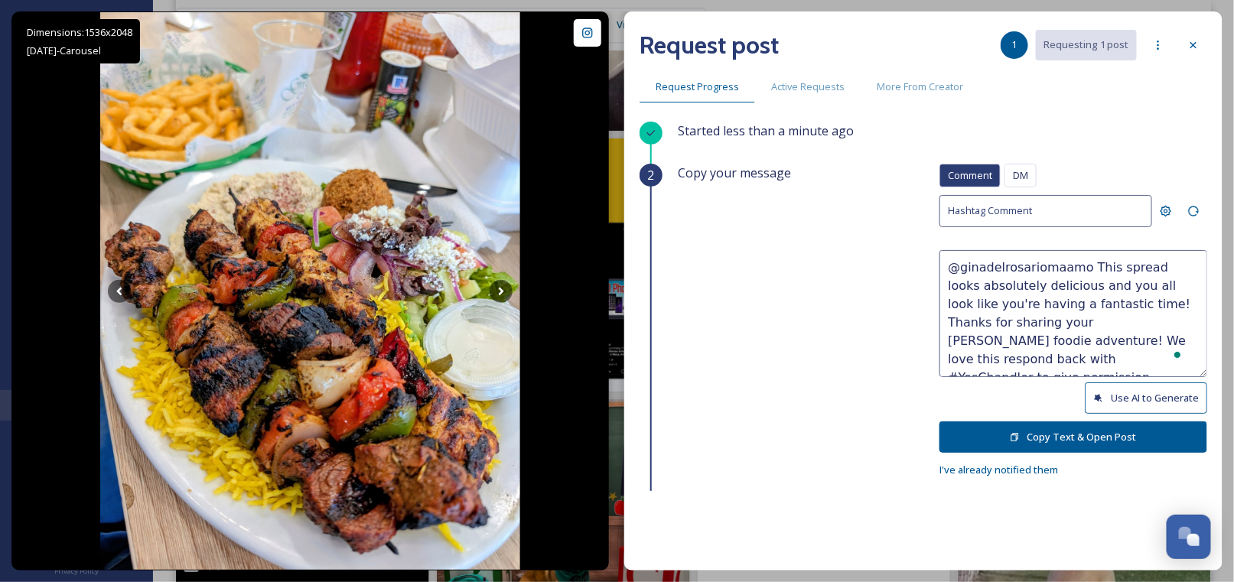
scroll to position [8067, 0]
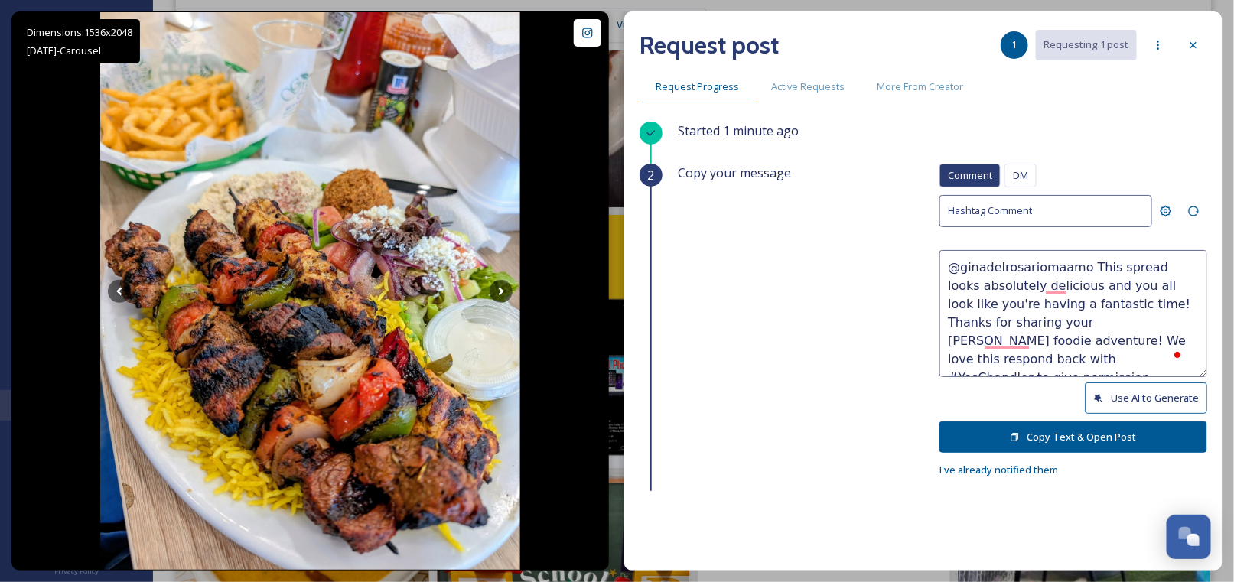
click at [982, 337] on textarea "@ginadelrosariomaamo This spread looks absolutely delicious and you all look li…" at bounding box center [1073, 313] width 268 height 127
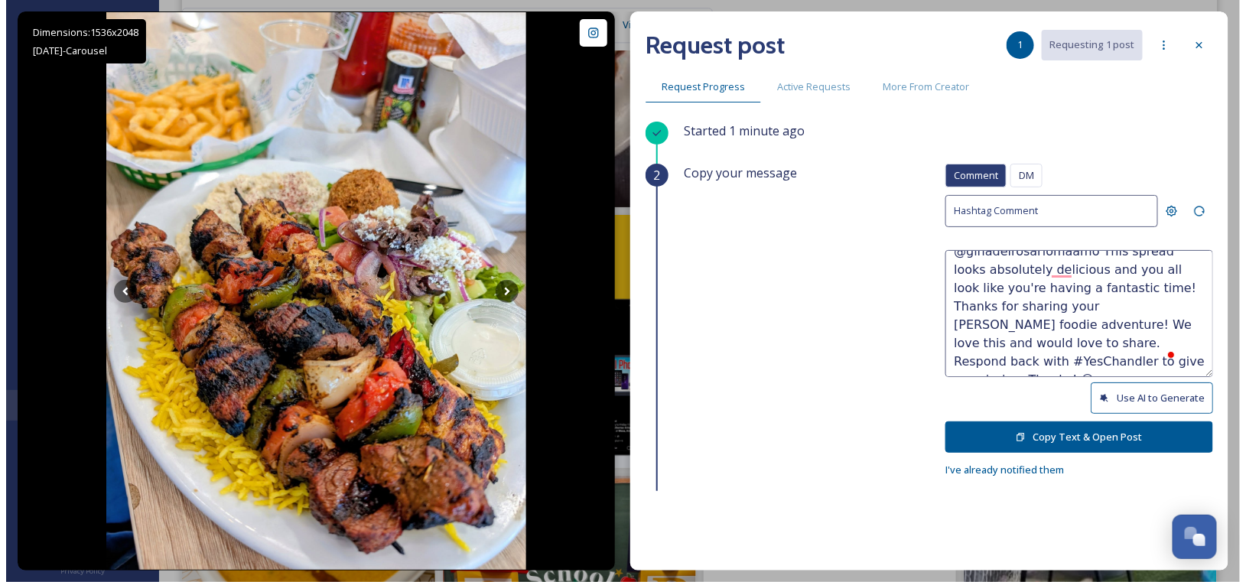
scroll to position [18, 0]
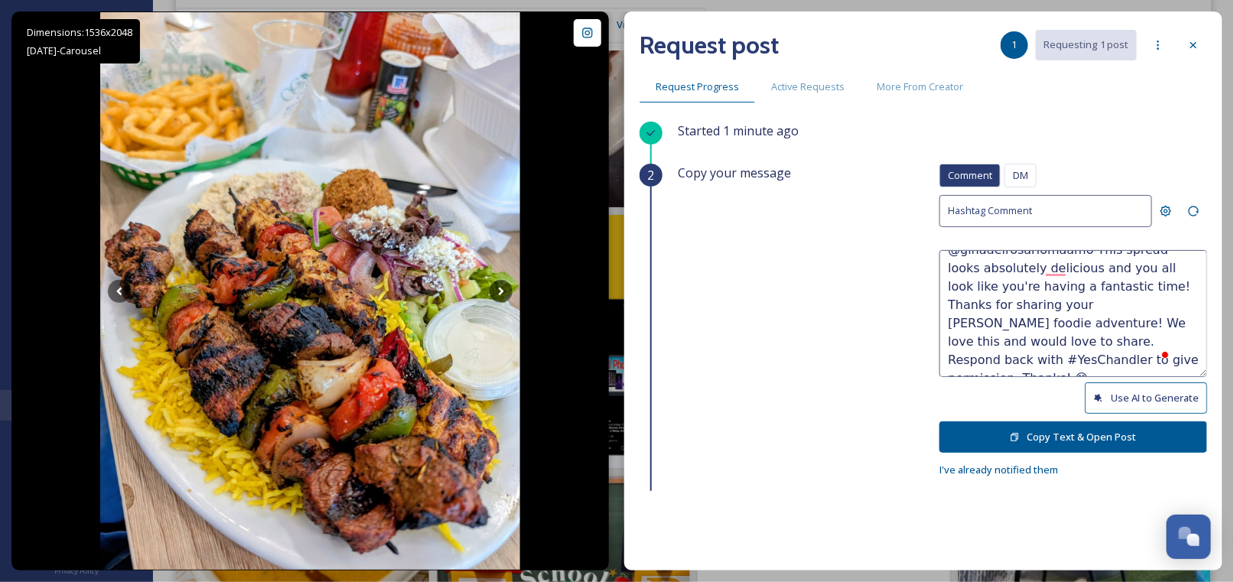
type textarea "@ginadelrosariomaamo This spread looks absolutely delicious and you all look li…"
drag, startPoint x: 1040, startPoint y: 431, endPoint x: 1014, endPoint y: 431, distance: 25.2
click at [1040, 431] on button "Copy Text & Open Post" at bounding box center [1073, 437] width 268 height 31
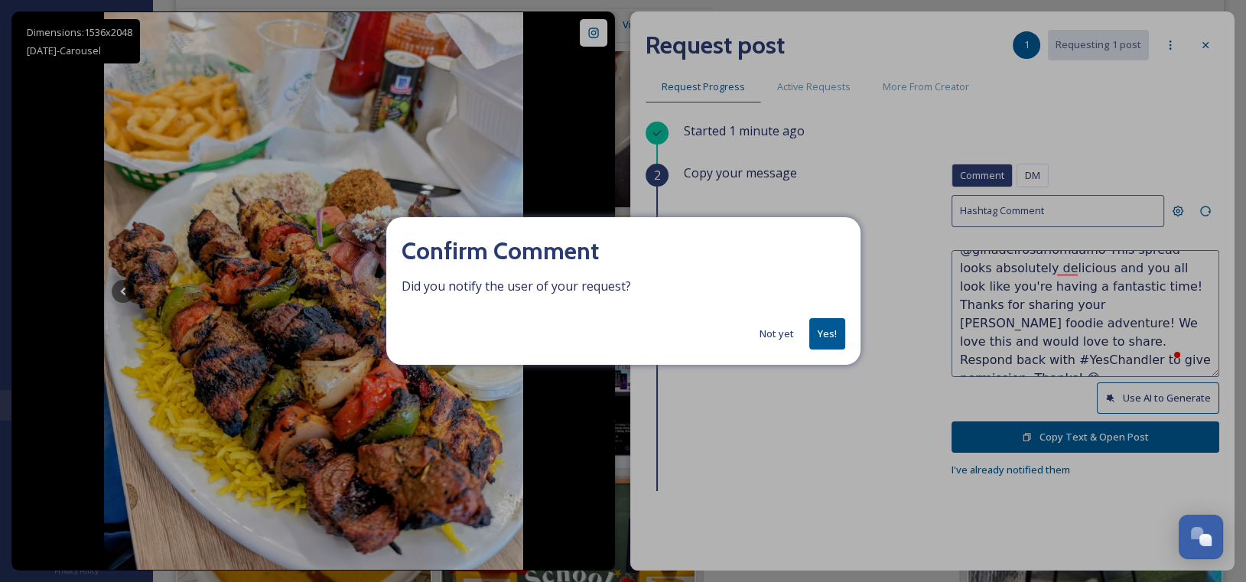
click at [825, 333] on button "Yes!" at bounding box center [827, 333] width 36 height 31
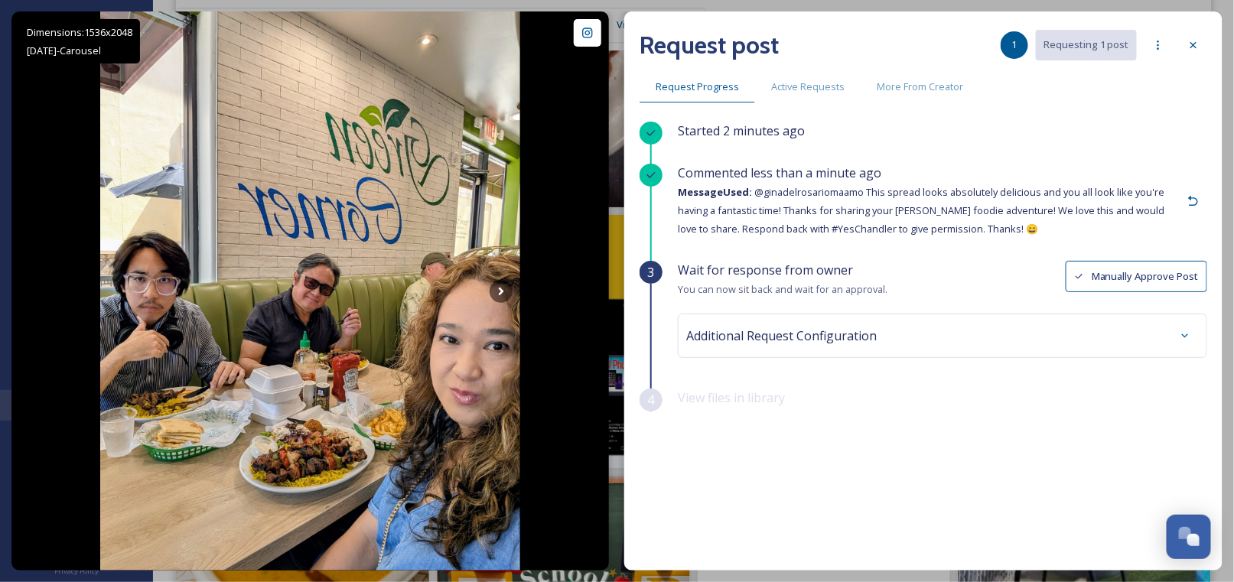
click at [1193, 46] on icon at bounding box center [1193, 45] width 12 height 12
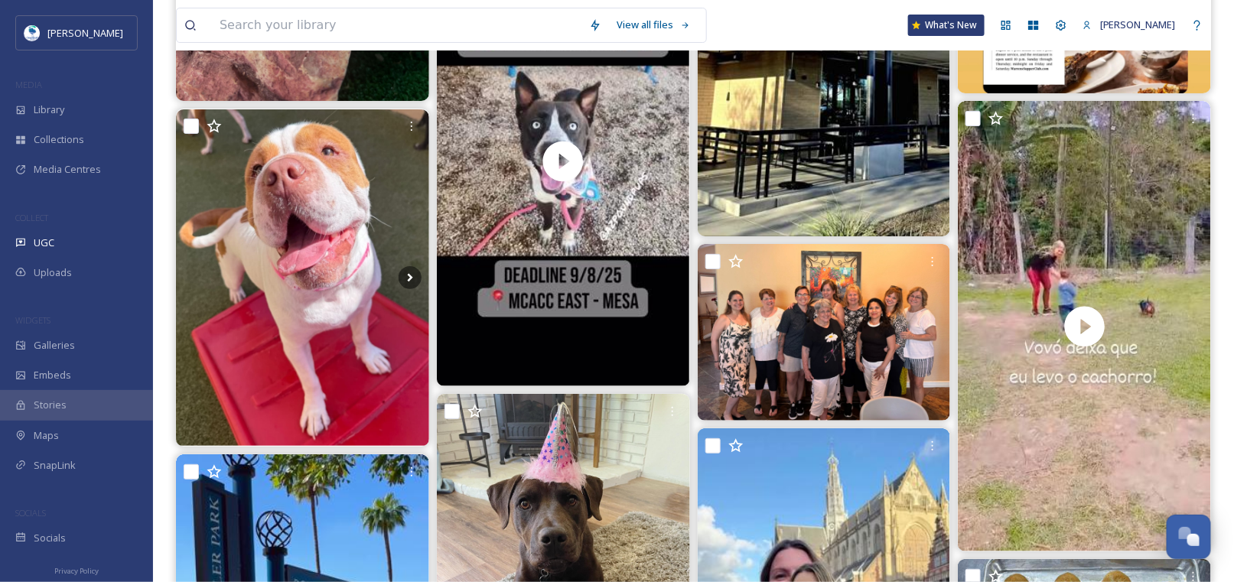
scroll to position [9746, 0]
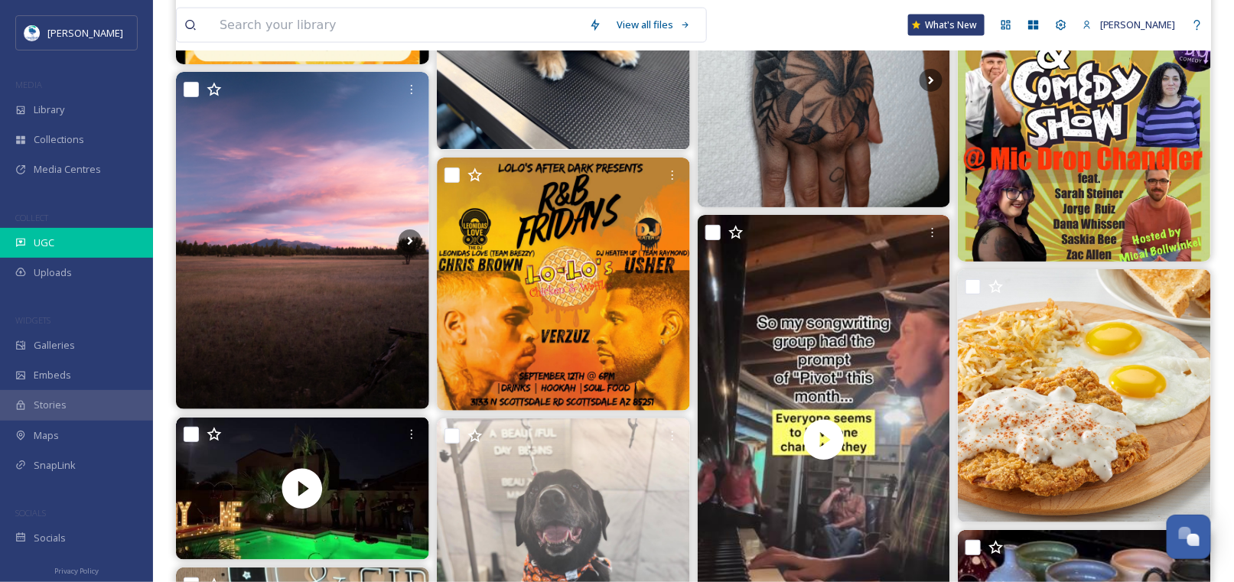
click at [41, 243] on span "UGC" at bounding box center [44, 243] width 21 height 15
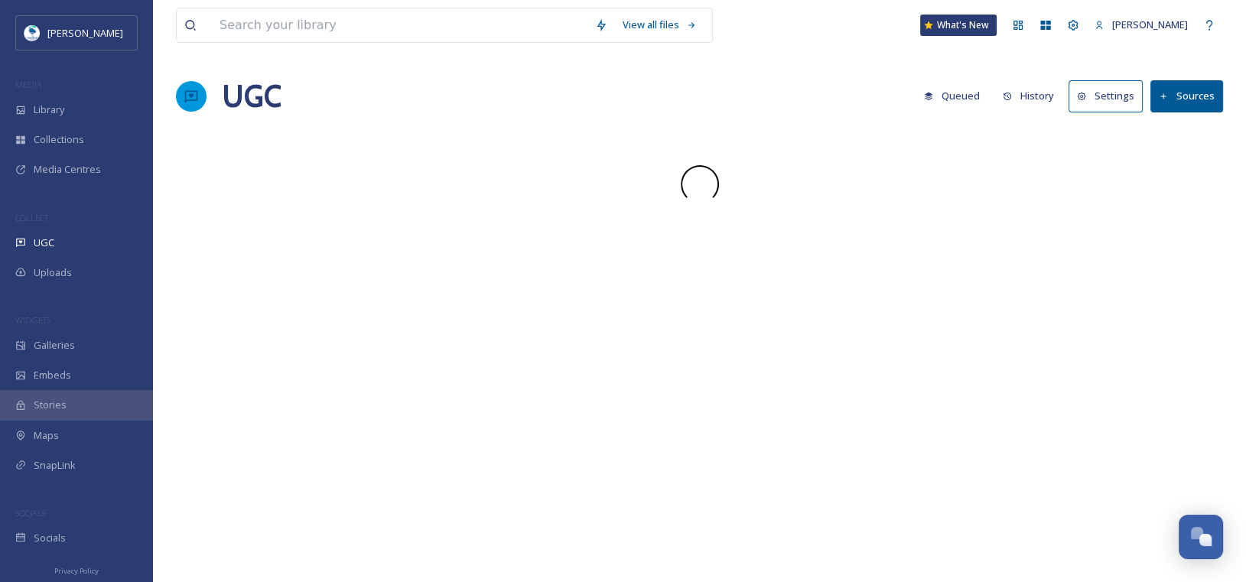
click at [1164, 100] on icon at bounding box center [1164, 97] width 10 height 10
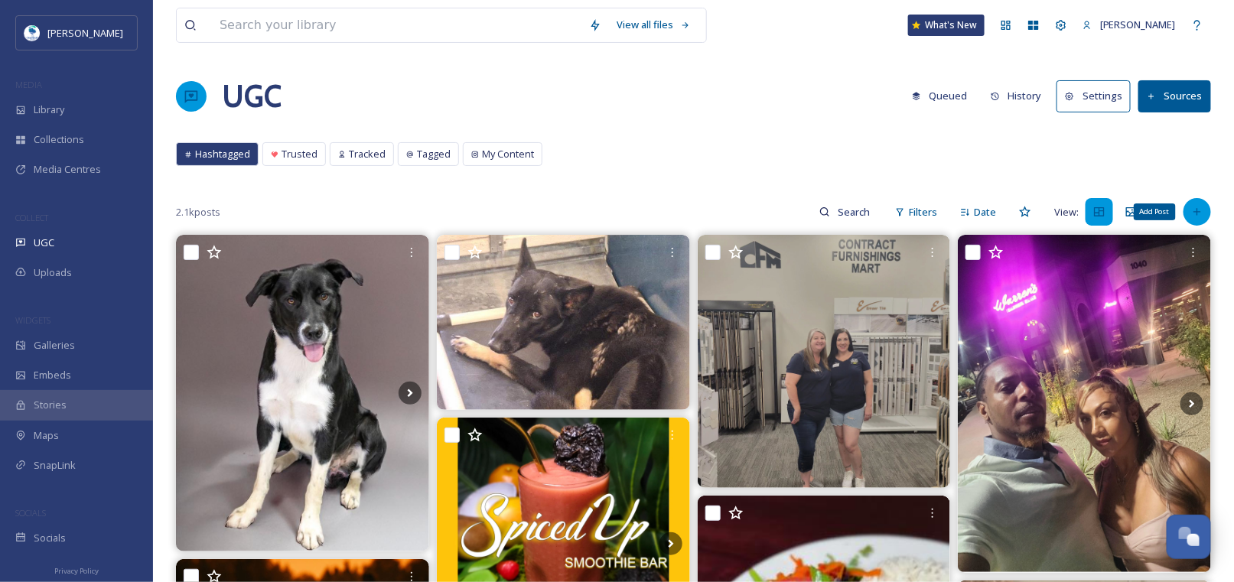
click at [1200, 211] on icon at bounding box center [1196, 212] width 7 height 7
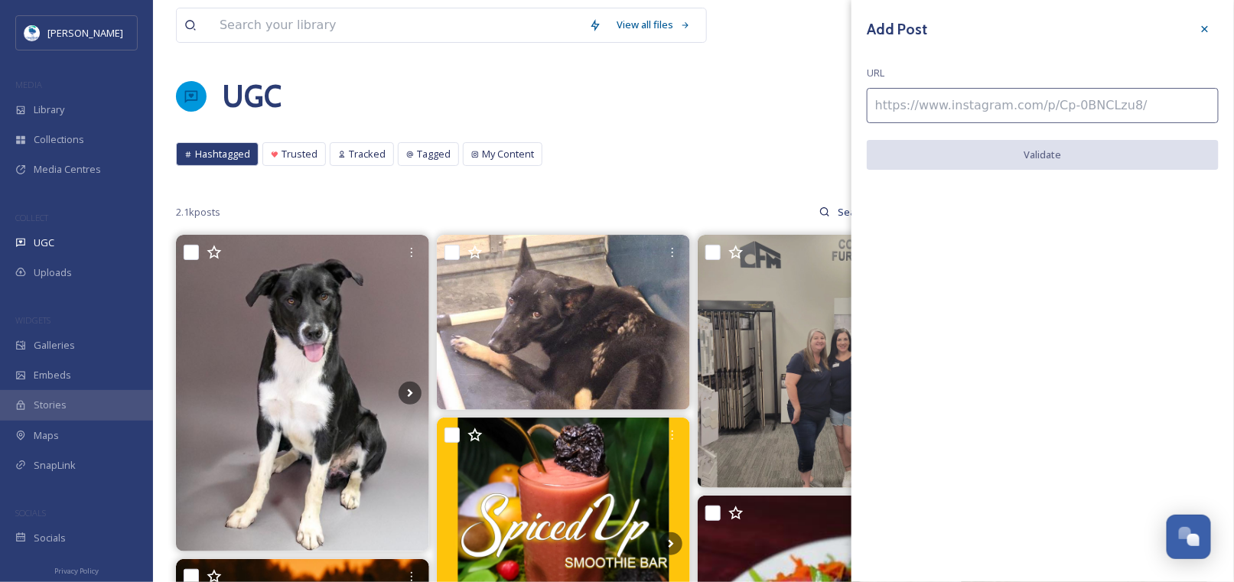
click at [941, 109] on input at bounding box center [1043, 105] width 352 height 35
paste input "https://www.instagram.com/p/DK4xuJCP9a2/"
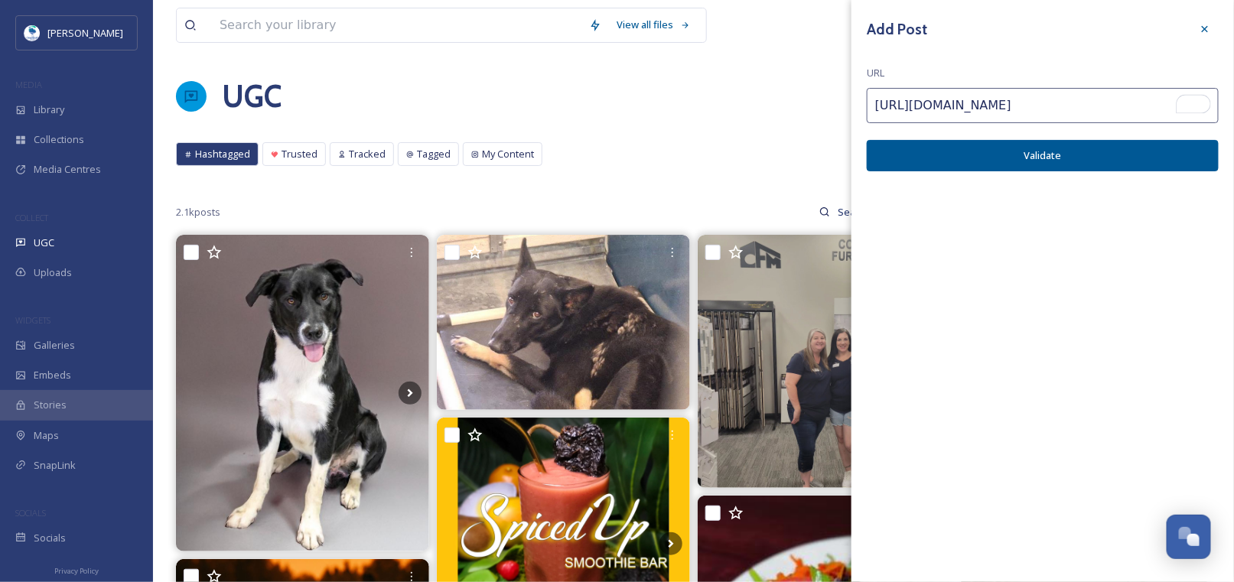
type input "https://www.instagram.com/p/DK4xuJCP9a2/"
click at [1022, 154] on button "Validate" at bounding box center [1043, 155] width 352 height 31
click at [1024, 152] on button "Add Post" at bounding box center [1043, 155] width 352 height 31
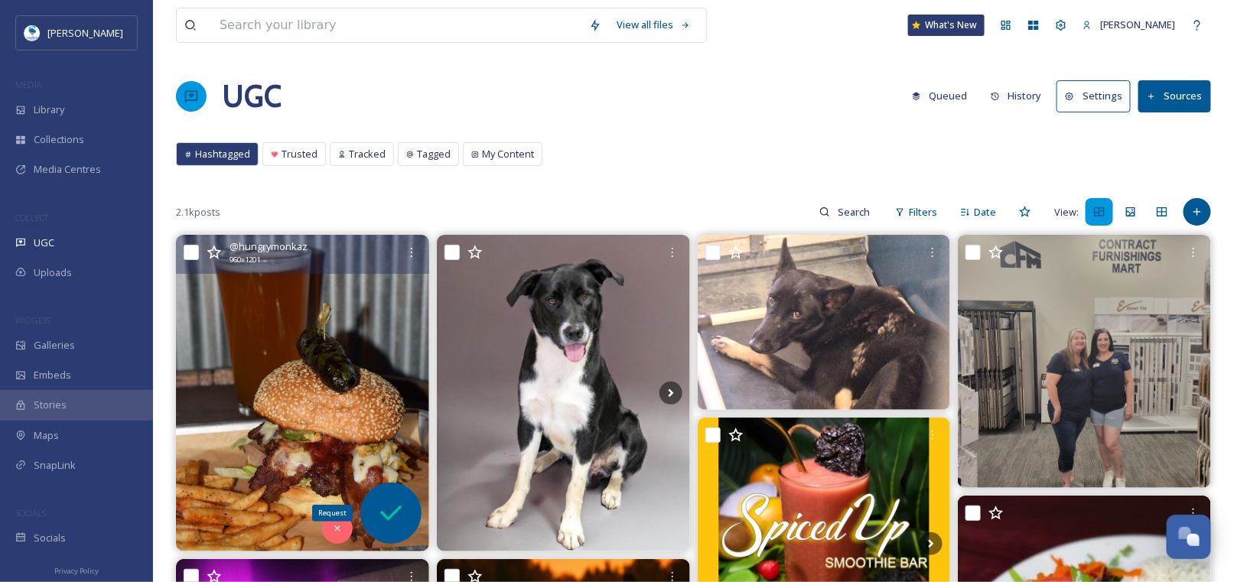
drag, startPoint x: 396, startPoint y: 498, endPoint x: 403, endPoint y: 502, distance: 7.9
click at [396, 498] on icon at bounding box center [391, 513] width 31 height 31
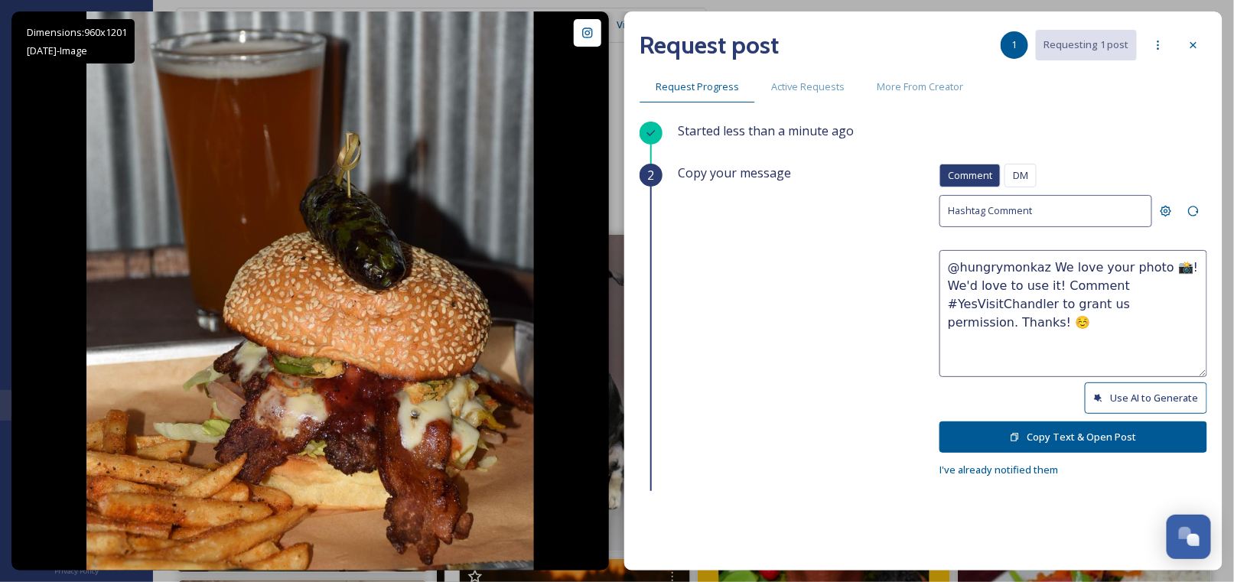
click at [1118, 395] on button "Use AI to Generate" at bounding box center [1146, 398] width 122 height 31
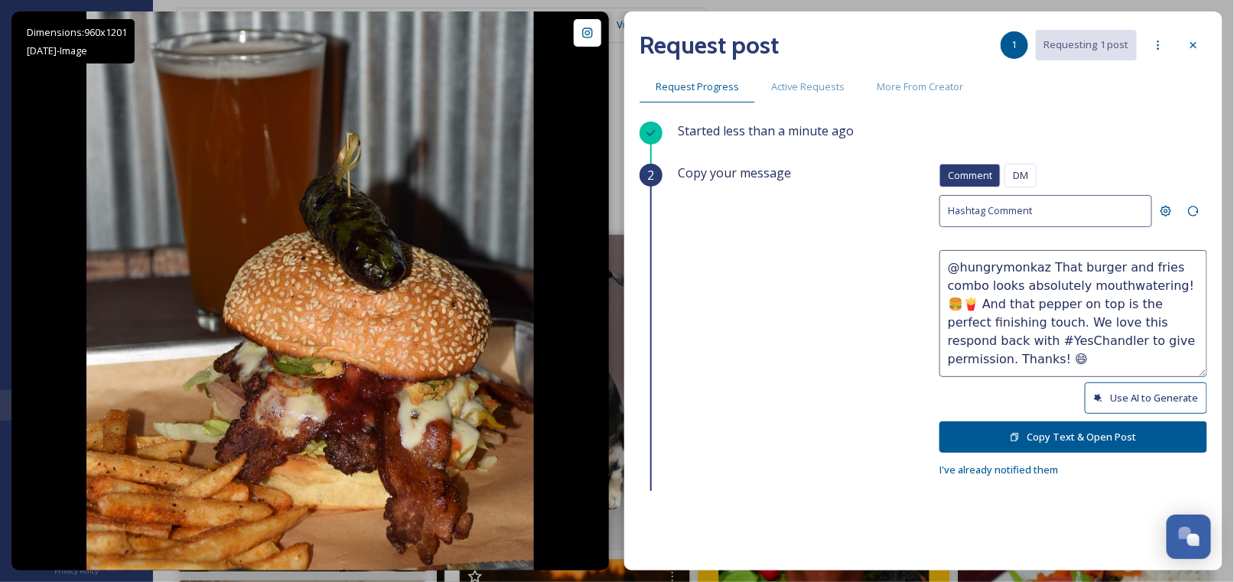
click at [1111, 340] on textarea "@hungrymonkaz That burger and fries combo looks absolutely mouthwatering! 🍔🍟 An…" at bounding box center [1073, 313] width 268 height 127
type textarea "@hungrymonkaz That burger and fries combo looks absolutely mouthwatering! 🍔🍟 An…"
click at [1050, 428] on button "Copy Text & Open Post" at bounding box center [1073, 437] width 268 height 31
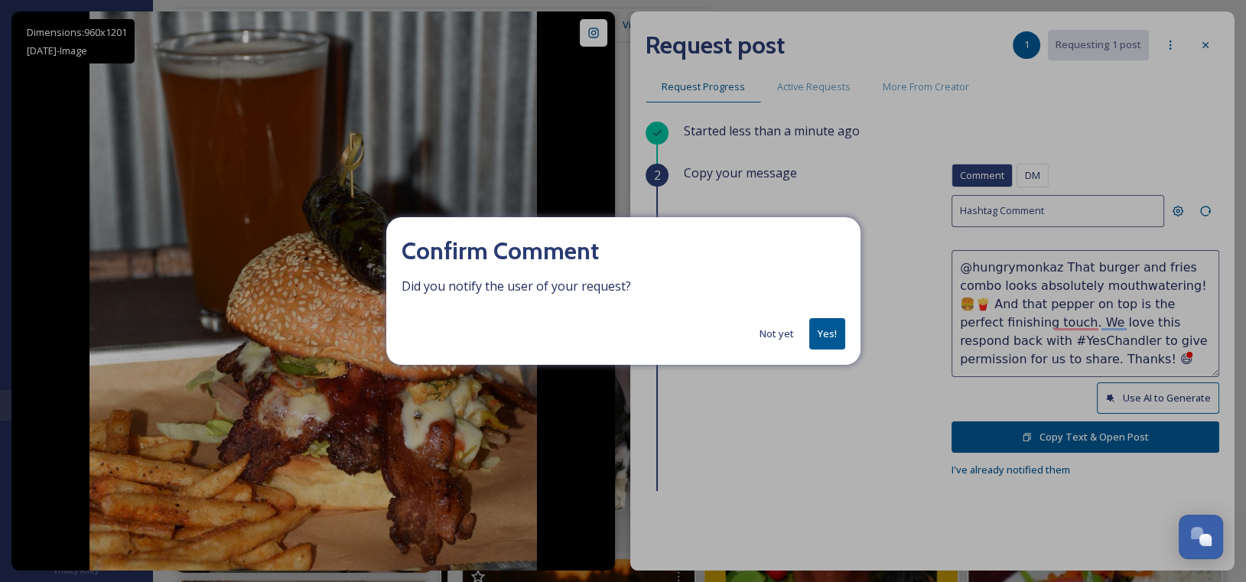
click at [829, 334] on button "Yes!" at bounding box center [827, 333] width 36 height 31
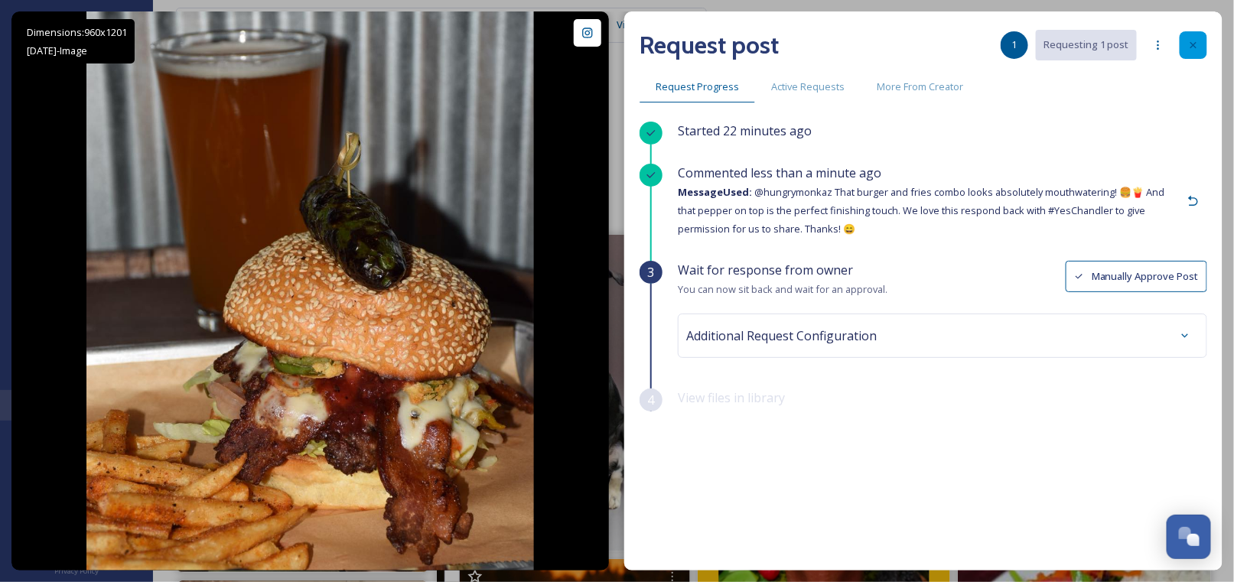
click at [1198, 43] on icon at bounding box center [1193, 45] width 12 height 12
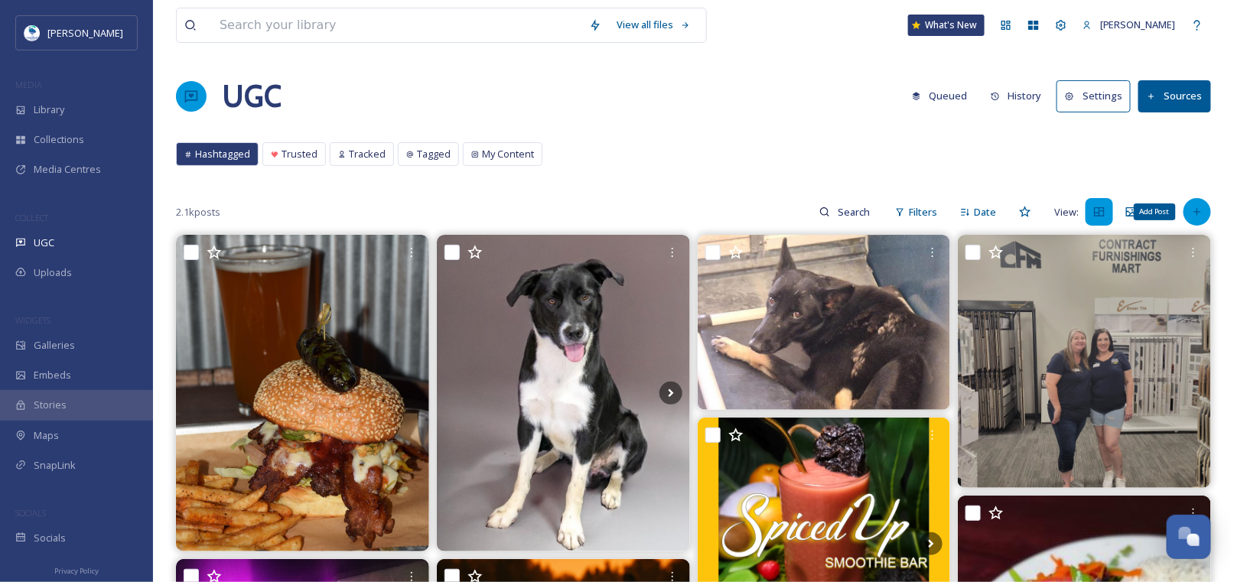
click at [1197, 217] on div "Add Post" at bounding box center [1198, 212] width 28 height 28
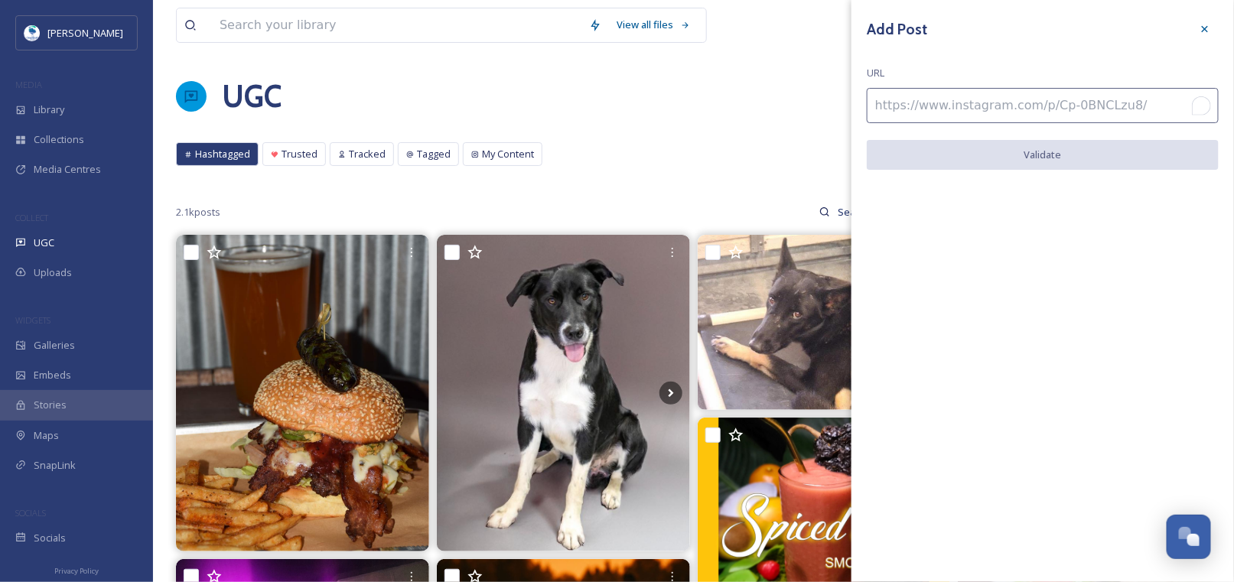
click at [1031, 94] on input "To enrich screen reader interactions, please activate Accessibility in Grammarl…" at bounding box center [1043, 105] width 352 height 35
paste input "https://www.instagram.com/reel/DOuu404Dq6o/"
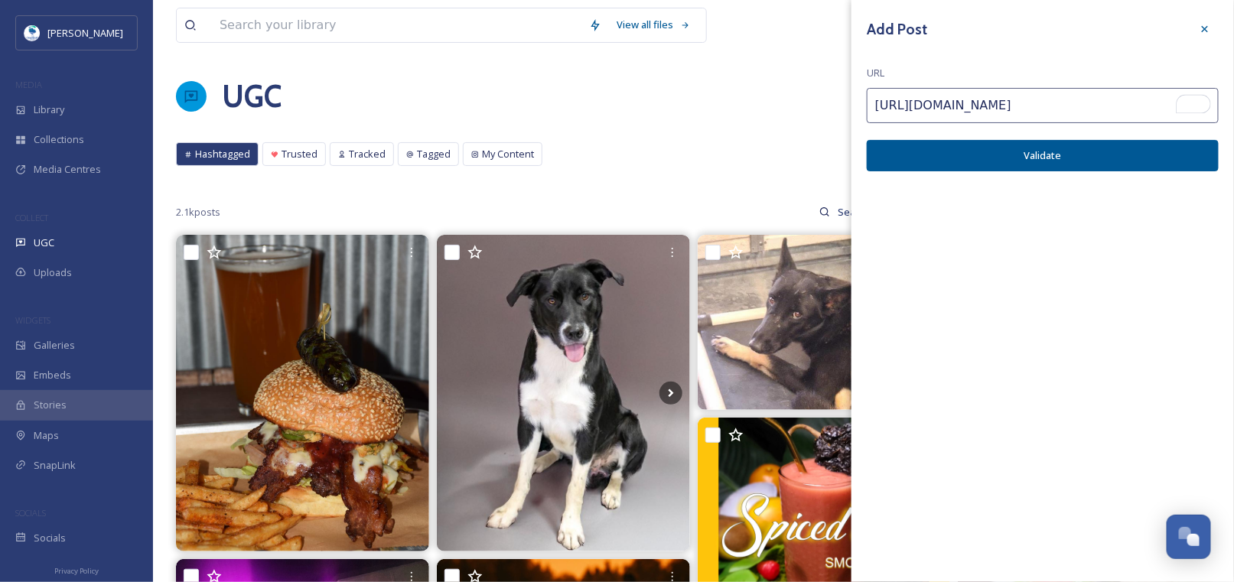
type input "https://www.instagram.com/reel/DOuu404Dq6o/"
click at [984, 155] on button "Validate" at bounding box center [1043, 155] width 352 height 31
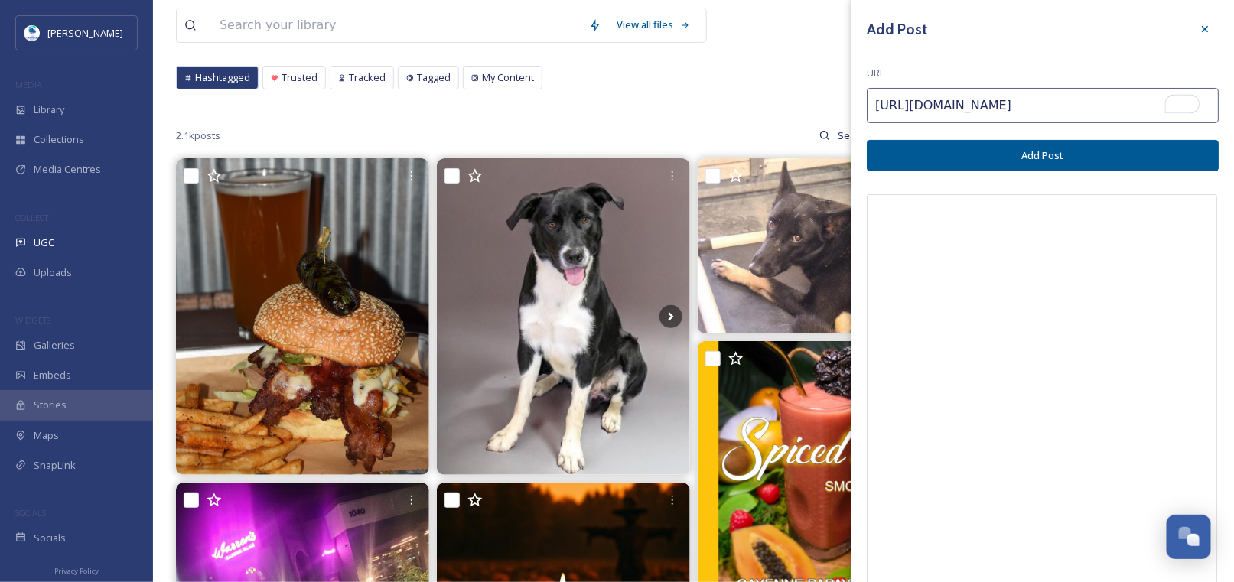
click at [1054, 153] on button "Add Post" at bounding box center [1043, 155] width 352 height 31
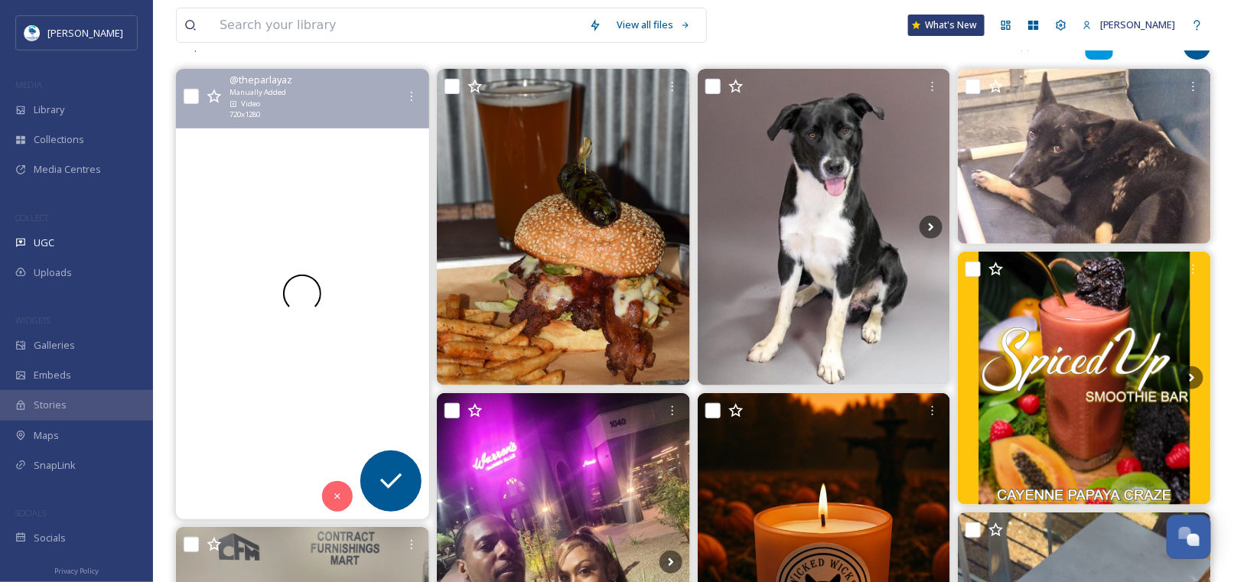
scroll to position [306, 0]
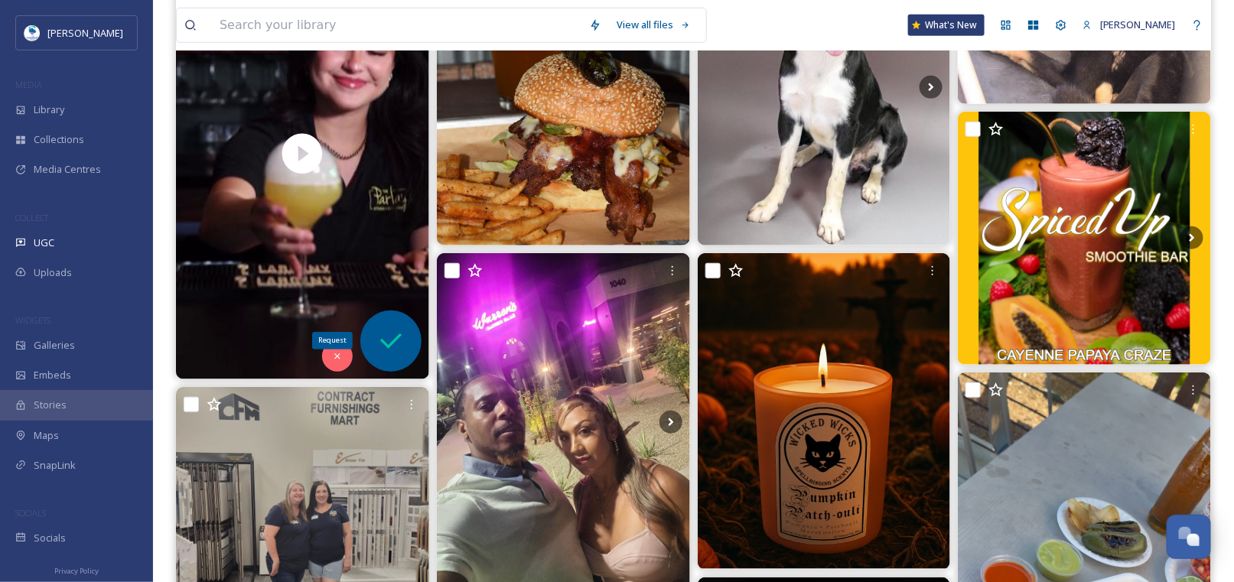
click at [391, 337] on icon at bounding box center [391, 341] width 31 height 31
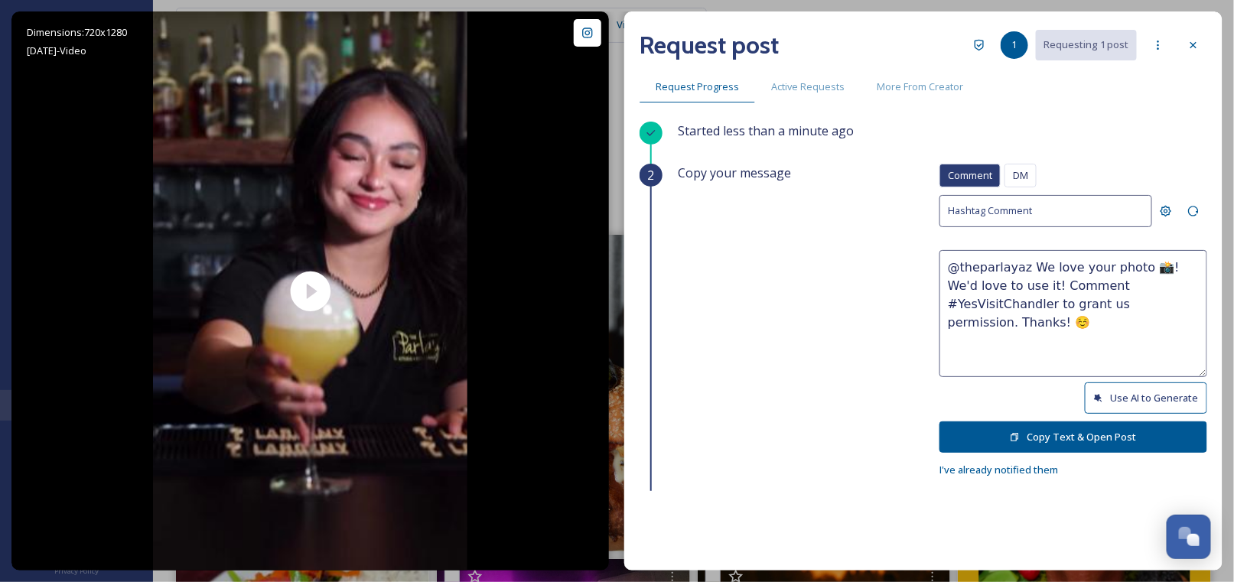
click at [1143, 390] on button "Use AI to Generate" at bounding box center [1146, 398] width 122 height 31
click at [1034, 321] on textarea "@theparlayaz That cocktail looks absolutely dreamy—cheers to good vibes and gre…" at bounding box center [1073, 313] width 268 height 127
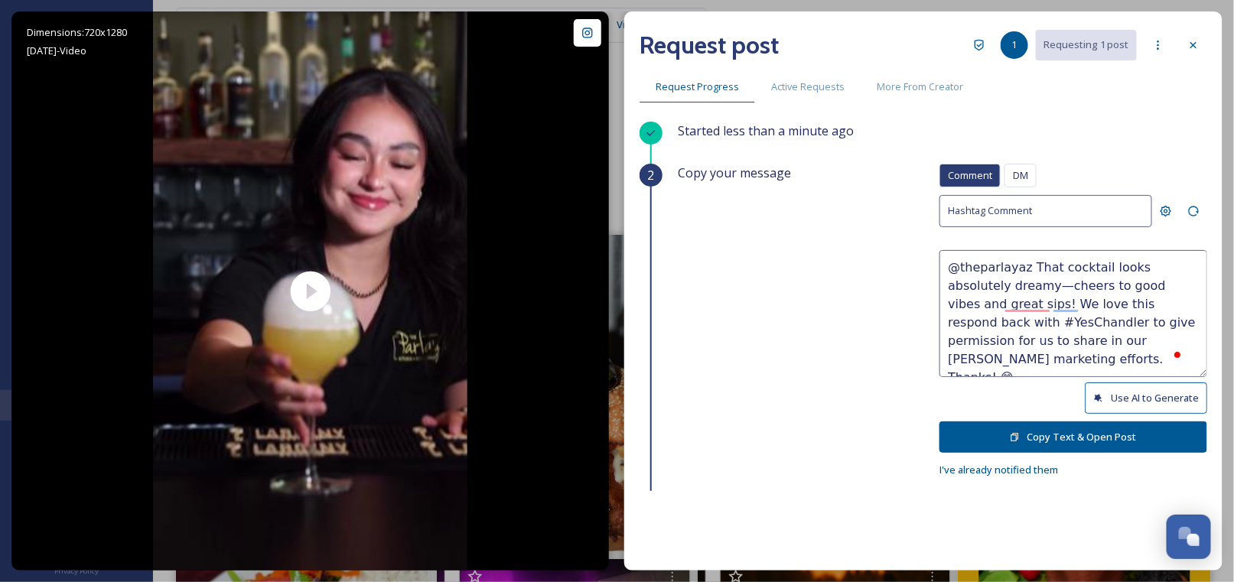
type textarea "@theparlayaz That cocktail looks absolutely dreamy—cheers to good vibes and gre…"
click at [1058, 430] on button "Copy Text & Open Post" at bounding box center [1073, 437] width 268 height 31
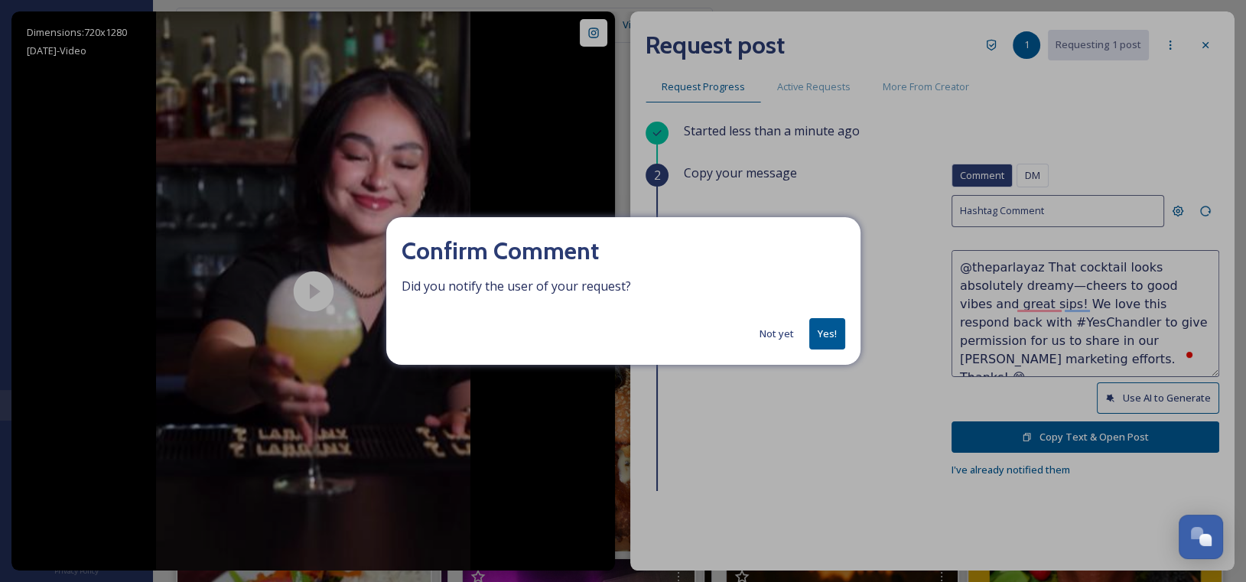
click at [773, 334] on button "Not yet" at bounding box center [777, 334] width 50 height 30
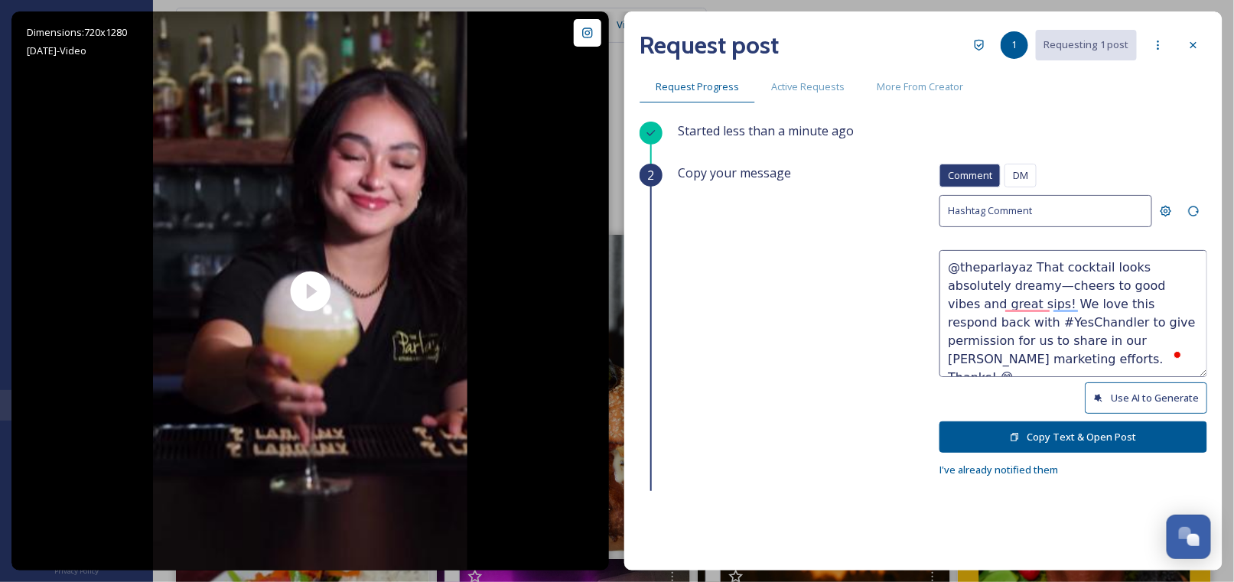
click at [1055, 434] on button "Copy Text & Open Post" at bounding box center [1073, 437] width 268 height 31
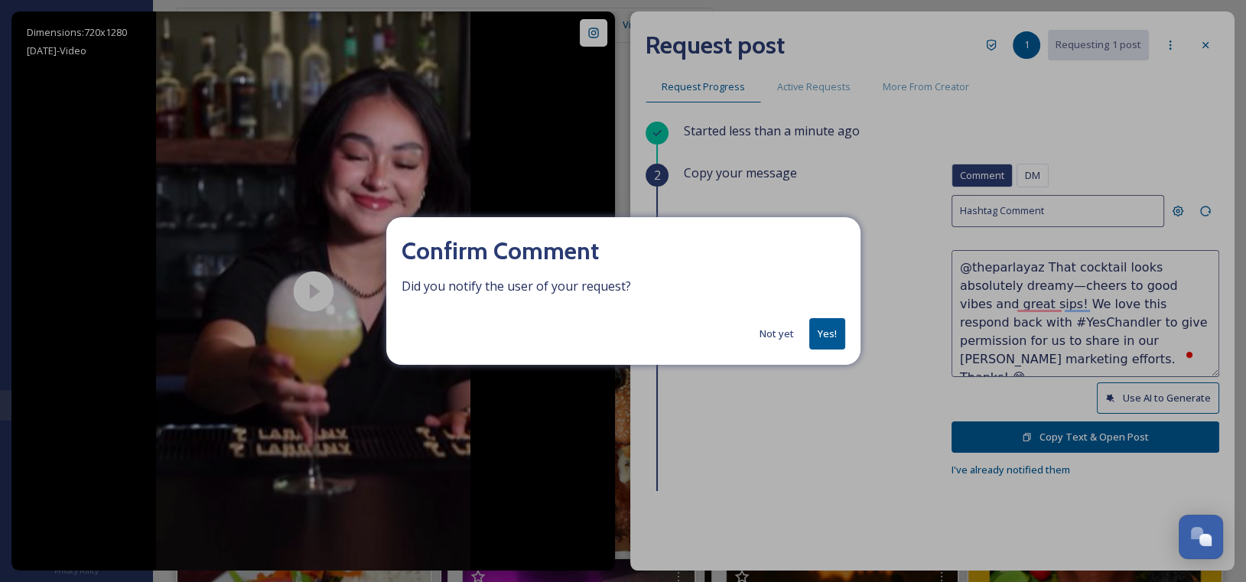
click at [827, 334] on button "Yes!" at bounding box center [827, 333] width 36 height 31
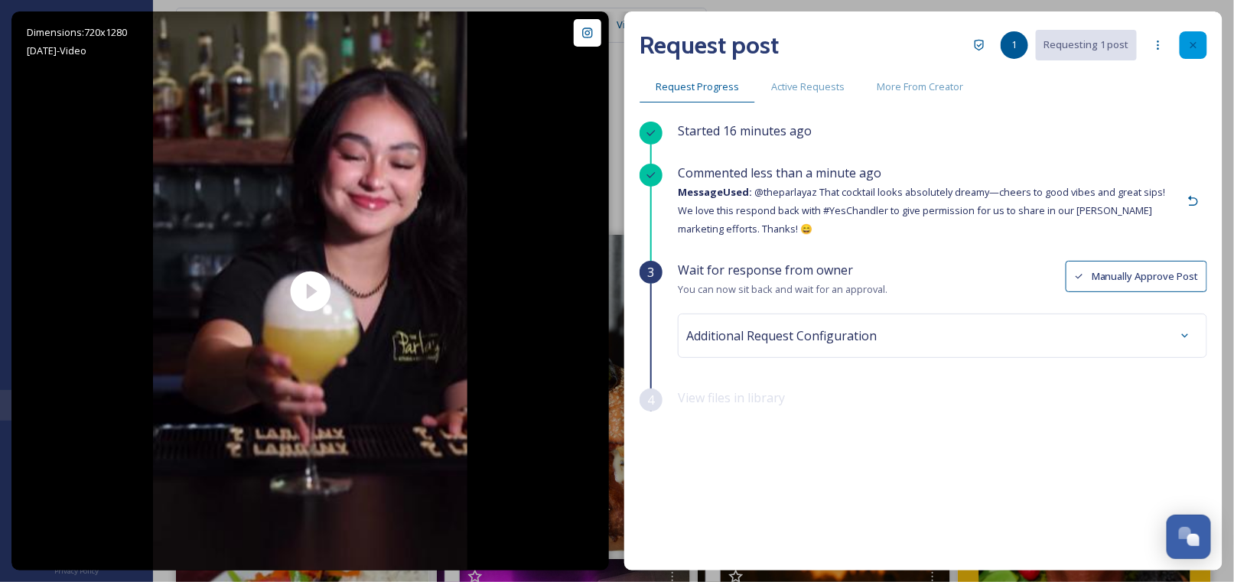
click at [1185, 39] on div at bounding box center [1194, 45] width 28 height 28
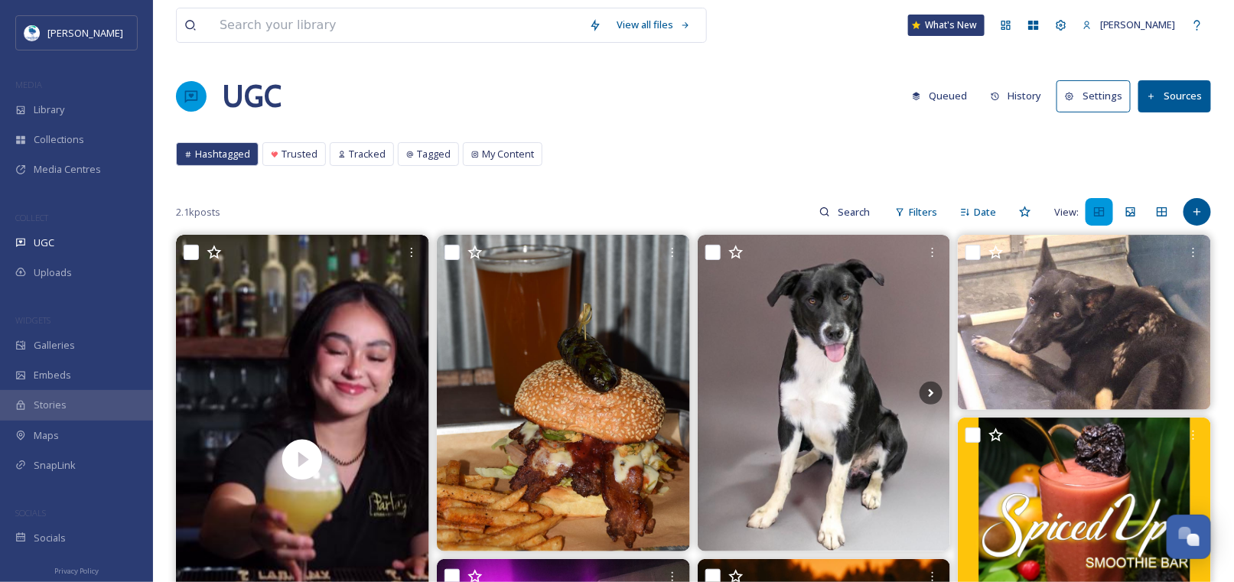
click at [1022, 97] on button "History" at bounding box center [1016, 96] width 67 height 30
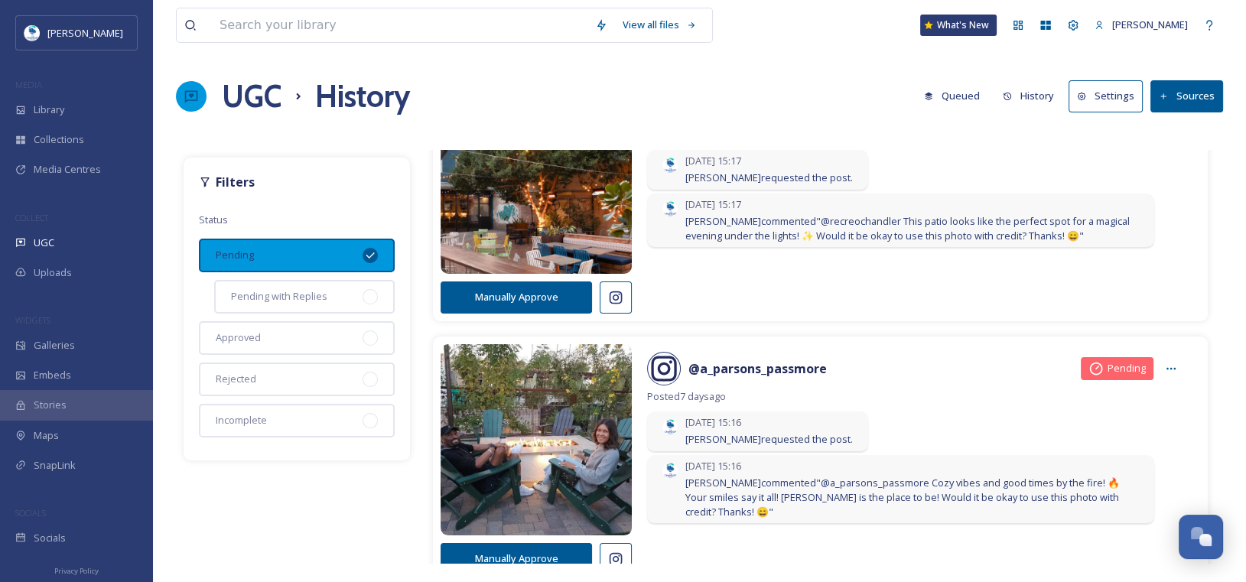
scroll to position [1224, 0]
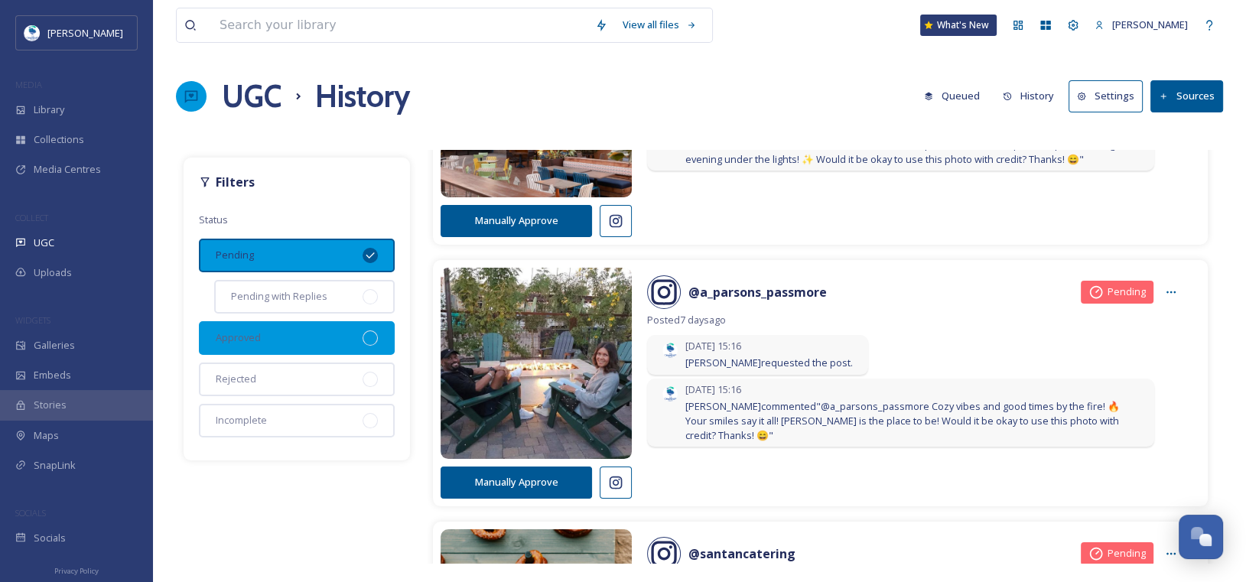
click at [262, 334] on div "Approved" at bounding box center [297, 338] width 196 height 34
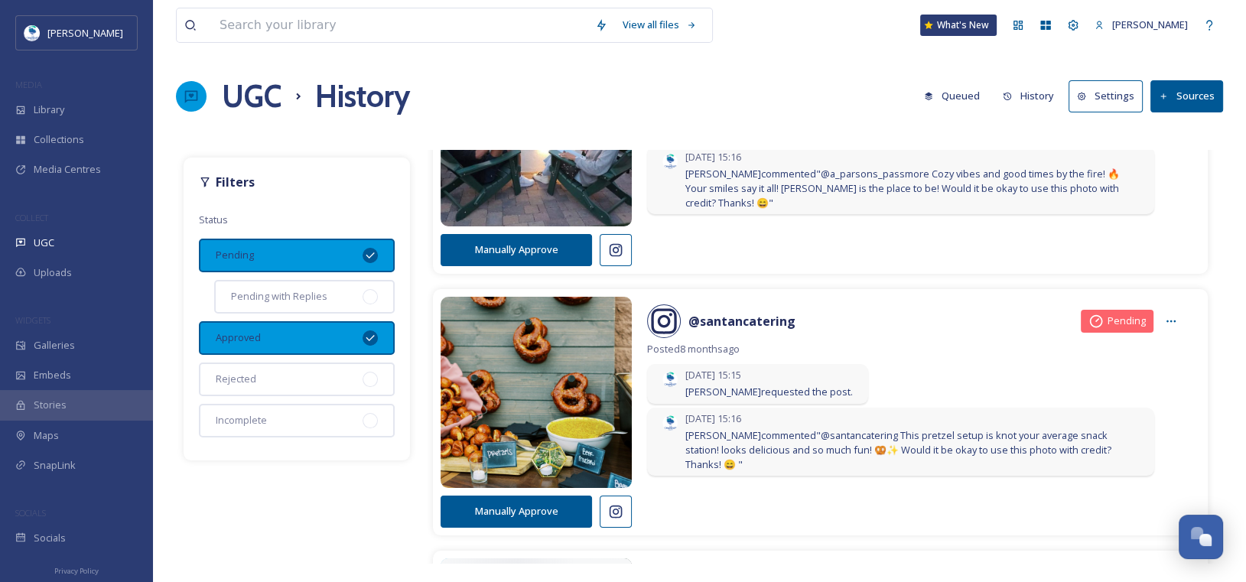
scroll to position [1607, 0]
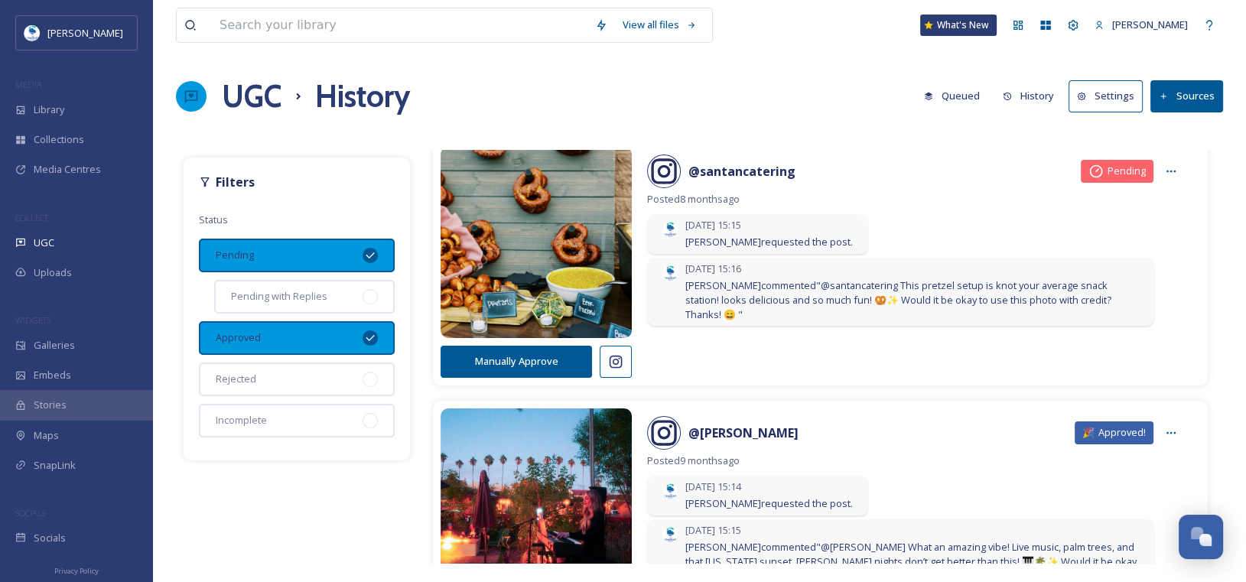
click at [375, 256] on icon at bounding box center [370, 255] width 12 height 12
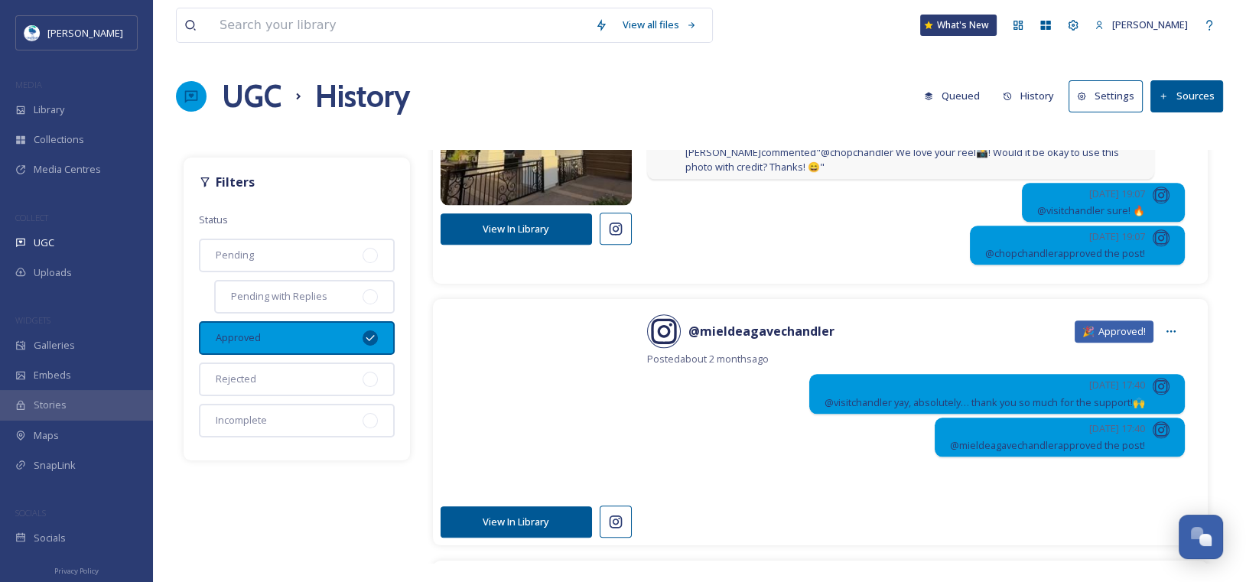
scroll to position [1989, 0]
